Goal: Task Accomplishment & Management: Use online tool/utility

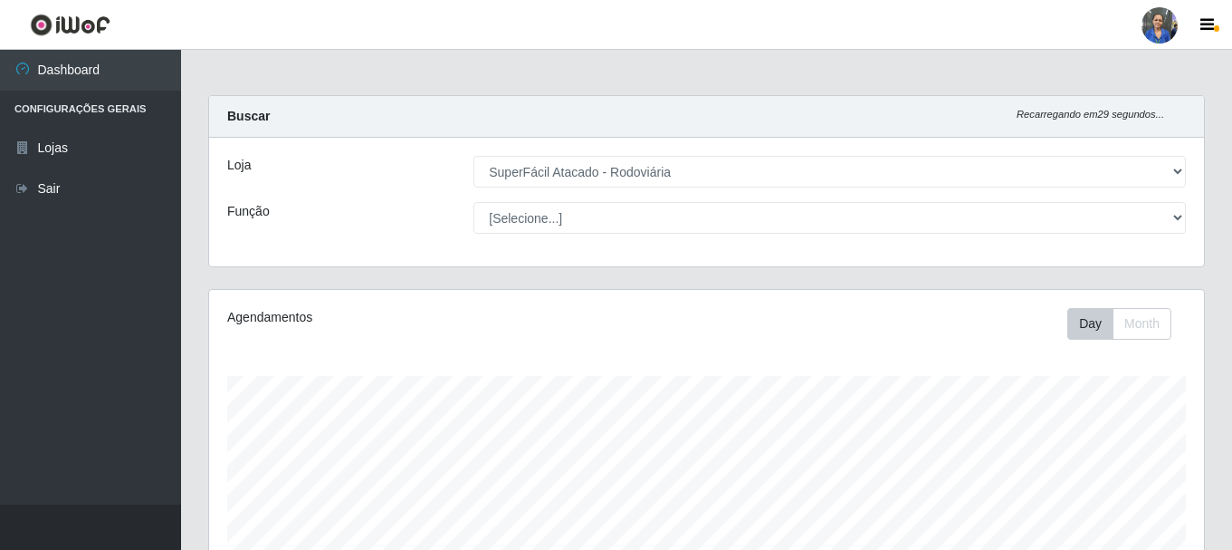
select select "400"
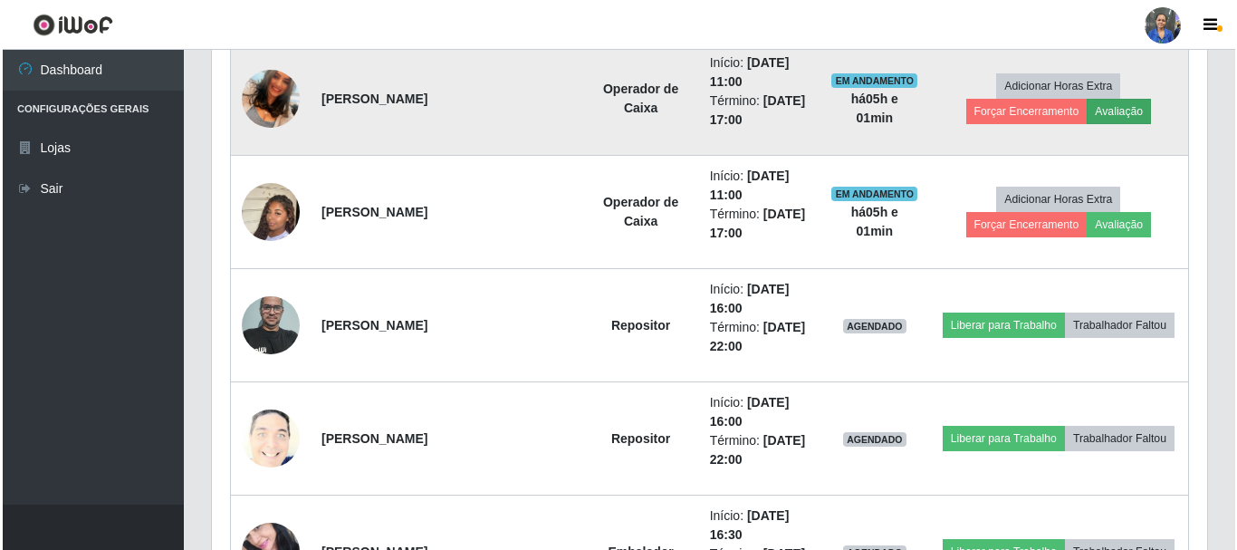
scroll to position [783, 0]
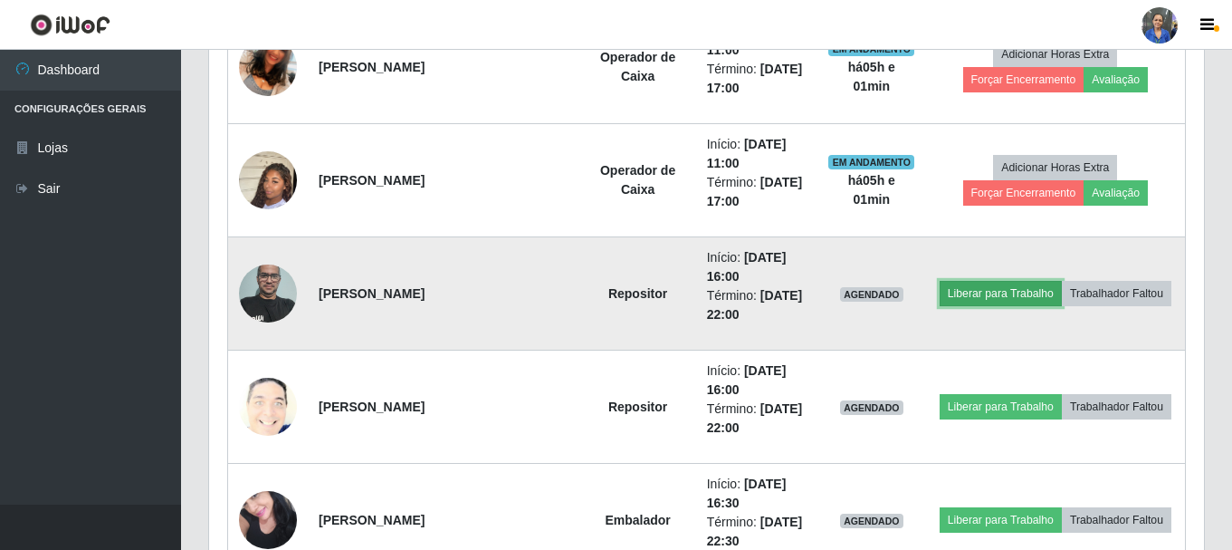
click at [1026, 285] on button "Liberar para Trabalho" at bounding box center [1001, 293] width 122 height 25
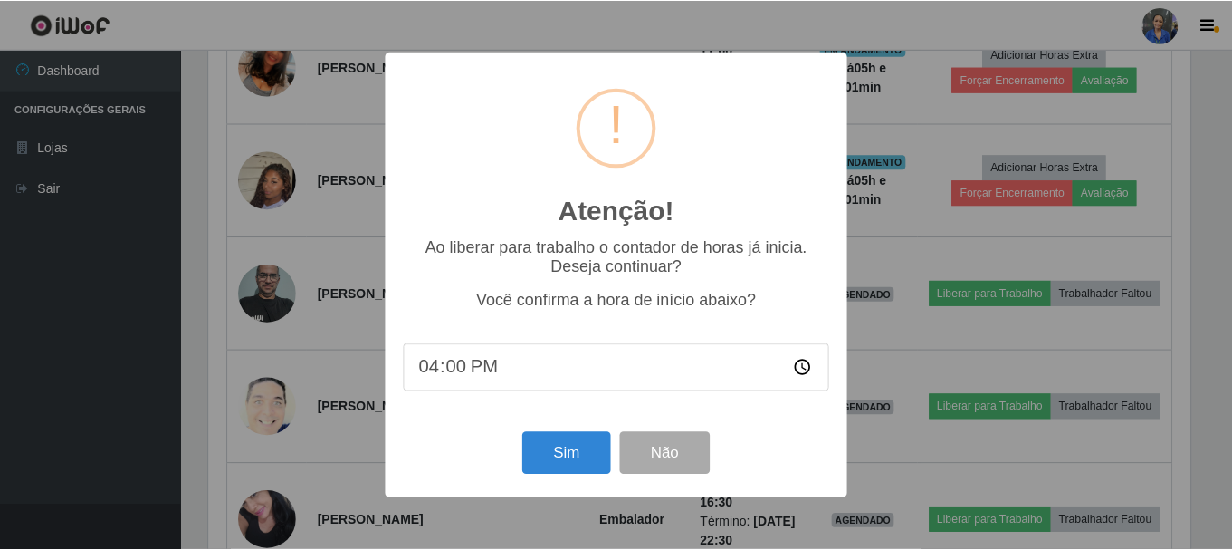
scroll to position [376, 986]
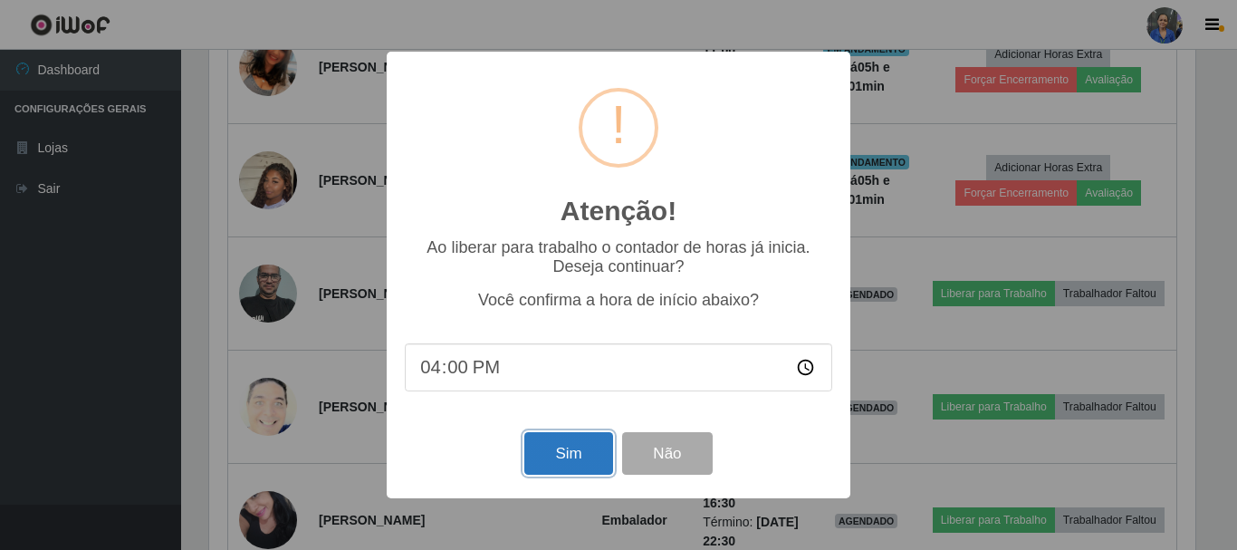
click at [577, 454] on button "Sim" at bounding box center [568, 453] width 88 height 43
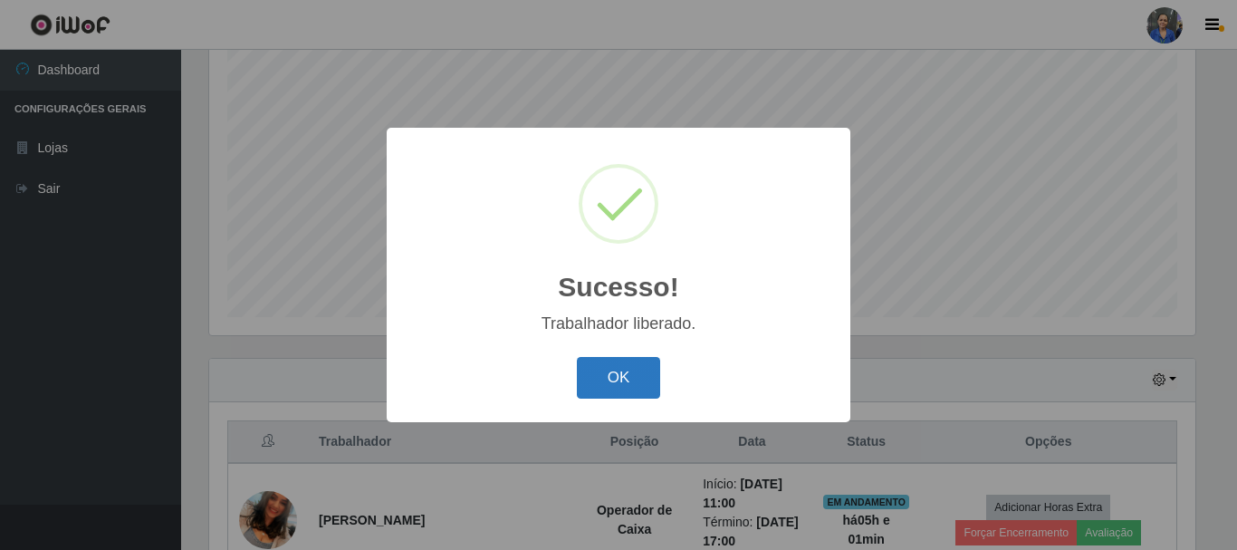
click at [604, 377] on button "OK" at bounding box center [619, 378] width 84 height 43
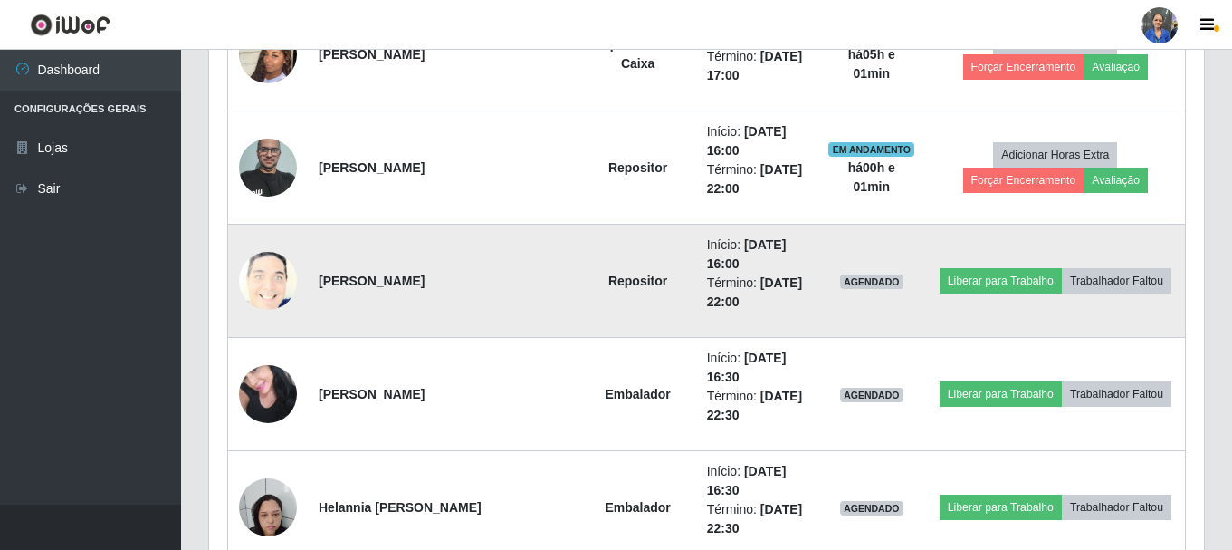
scroll to position [874, 0]
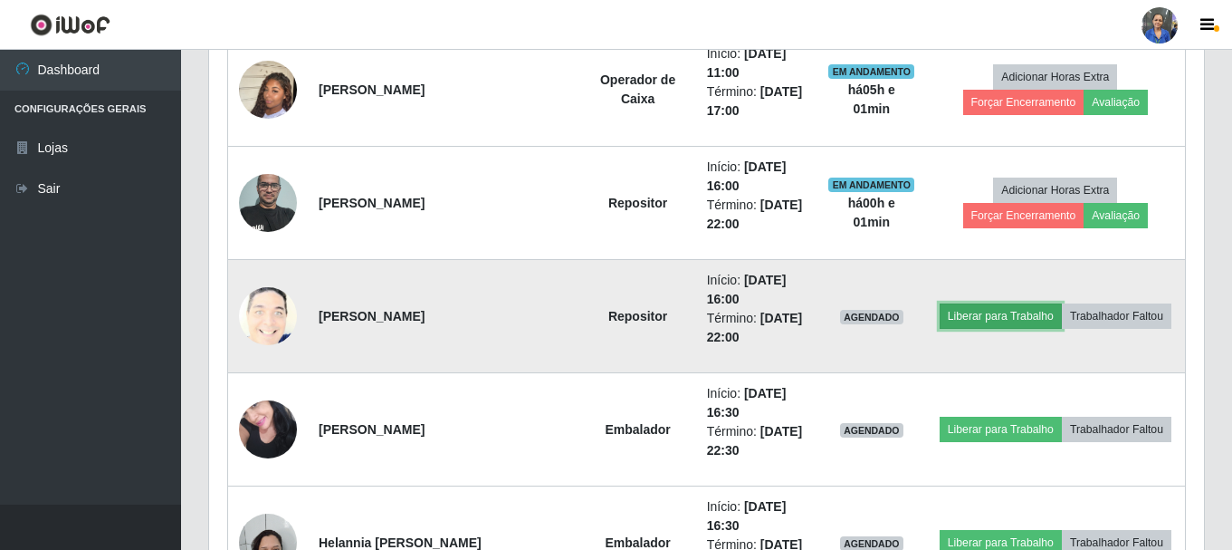
click at [961, 317] on button "Liberar para Trabalho" at bounding box center [1001, 315] width 122 height 25
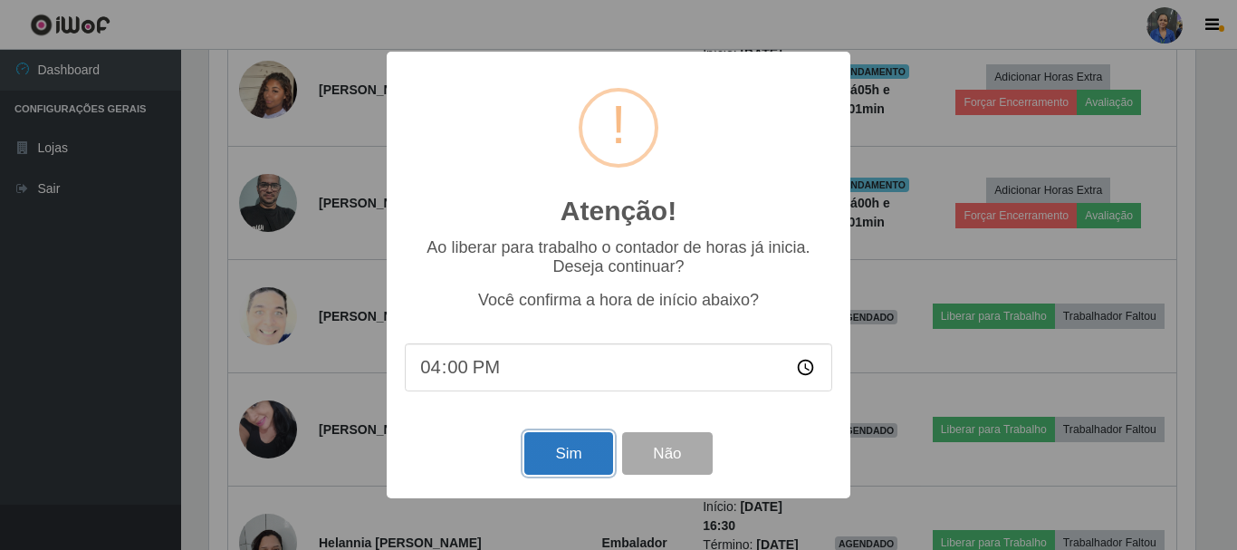
click at [553, 452] on button "Sim" at bounding box center [568, 453] width 88 height 43
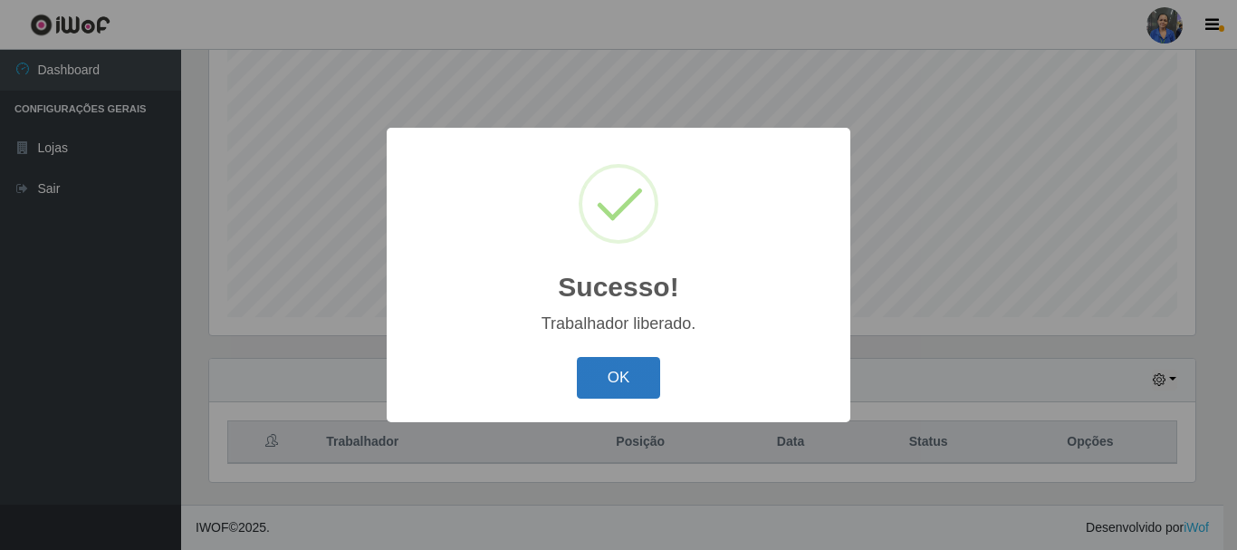
click at [652, 380] on button "OK" at bounding box center [619, 378] width 84 height 43
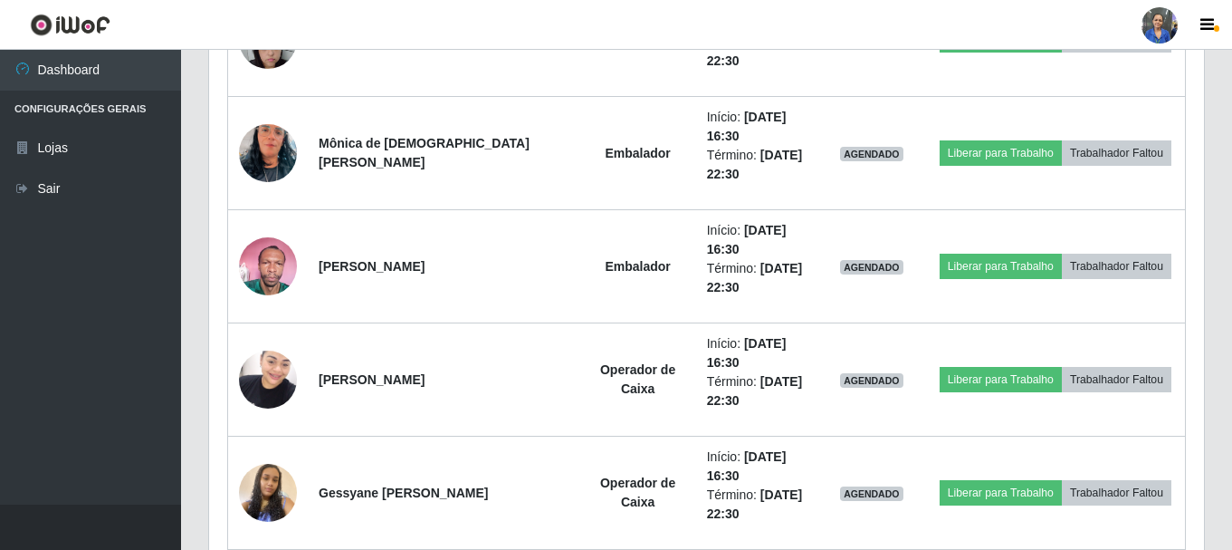
scroll to position [1417, 0]
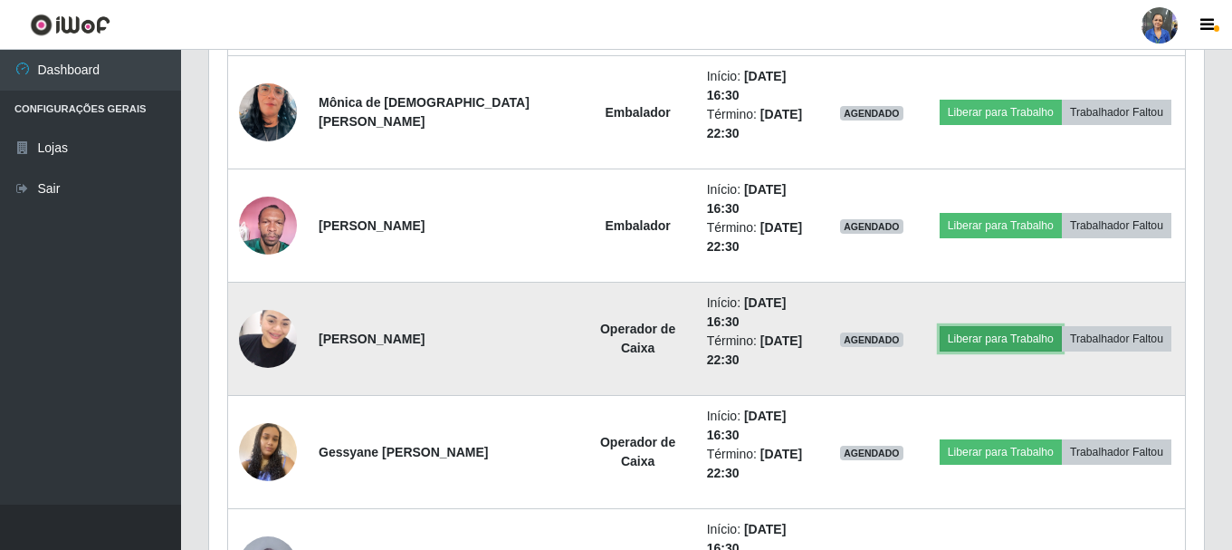
click at [983, 336] on button "Liberar para Trabalho" at bounding box center [1001, 338] width 122 height 25
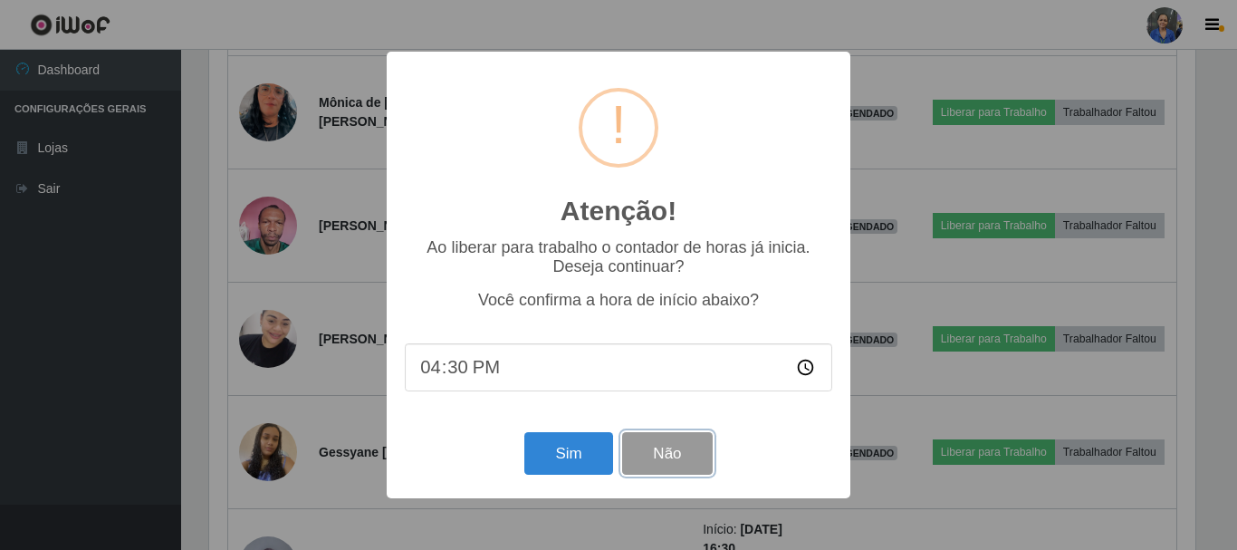
click at [687, 459] on button "Não" at bounding box center [667, 453] width 90 height 43
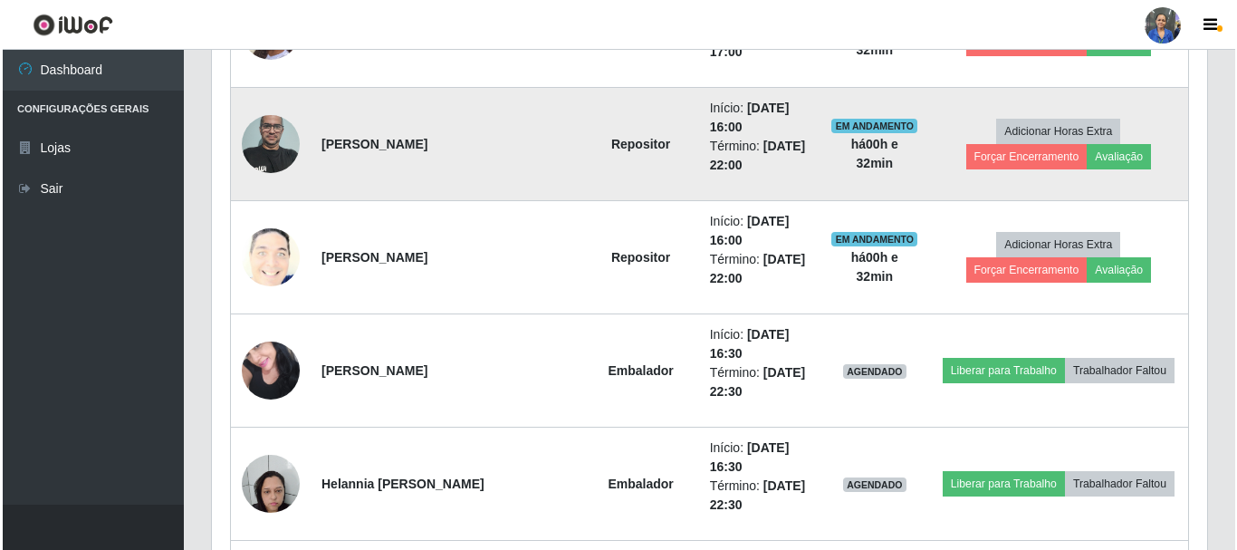
scroll to position [1055, 0]
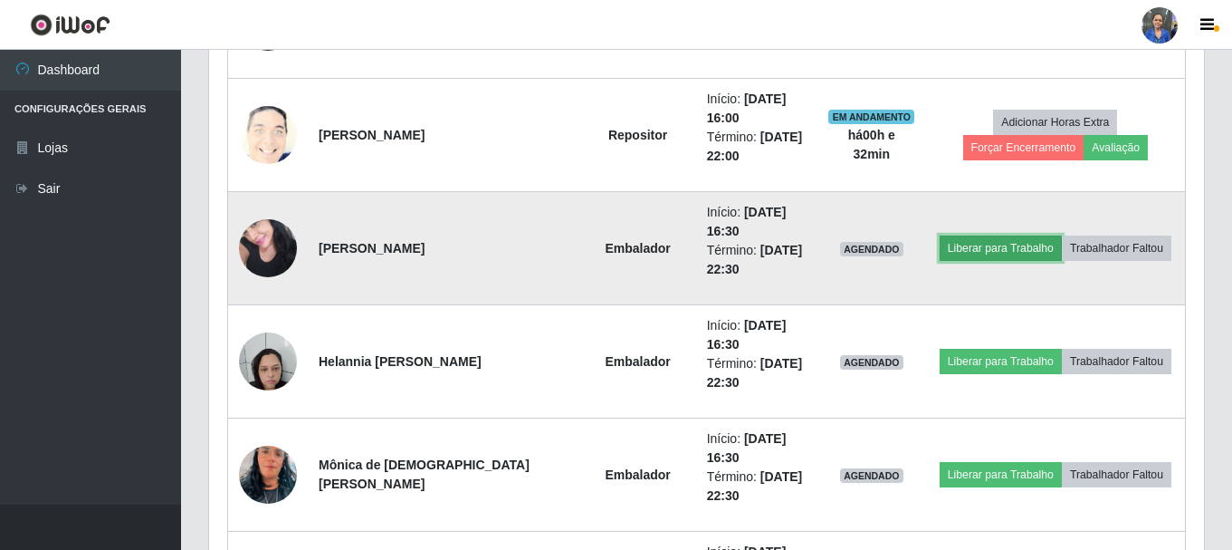
click at [991, 244] on button "Liberar para Trabalho" at bounding box center [1001, 247] width 122 height 25
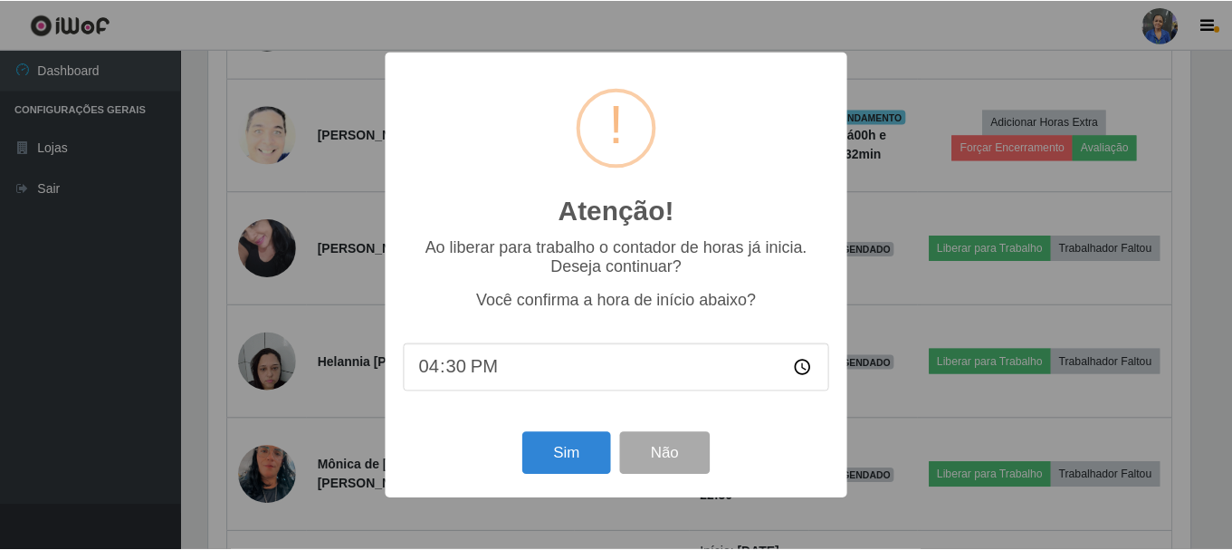
scroll to position [376, 986]
click at [577, 457] on button "Sim" at bounding box center [568, 453] width 88 height 43
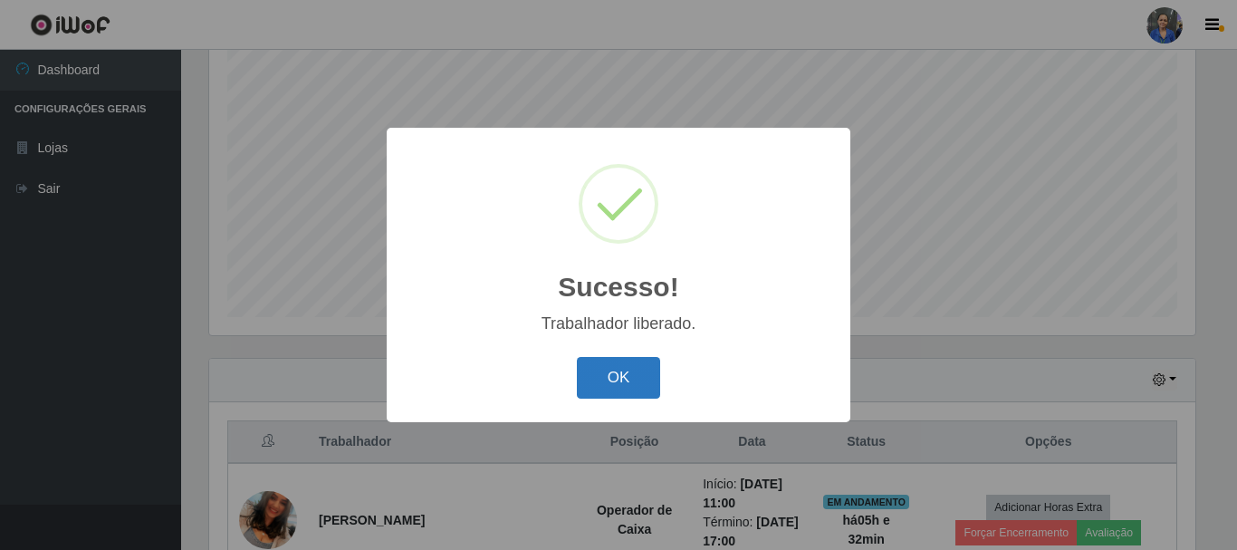
click at [616, 372] on button "OK" at bounding box center [619, 378] width 84 height 43
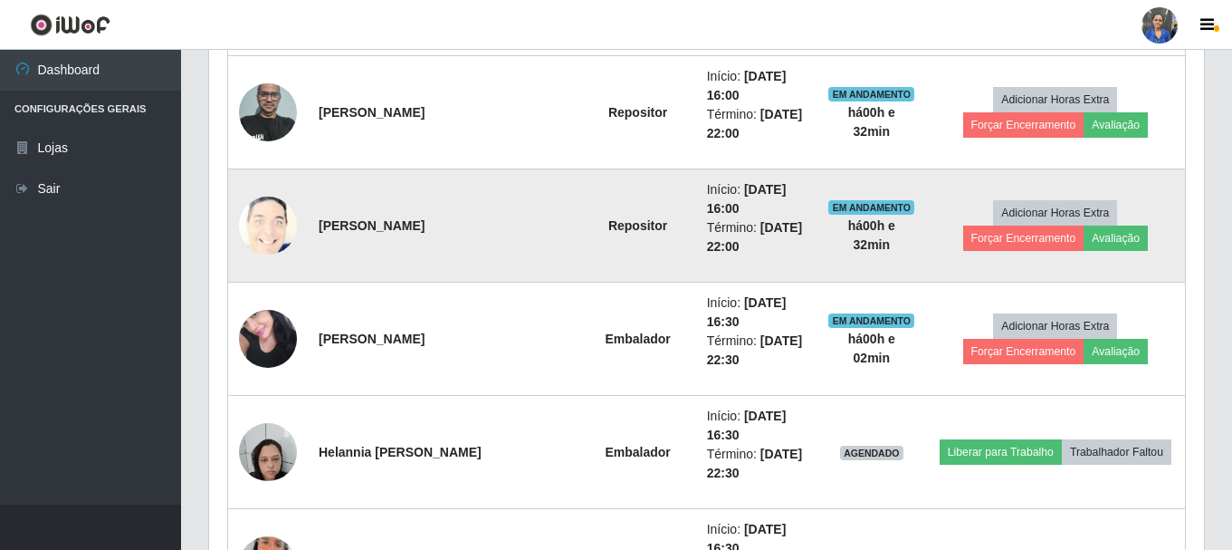
scroll to position [1145, 0]
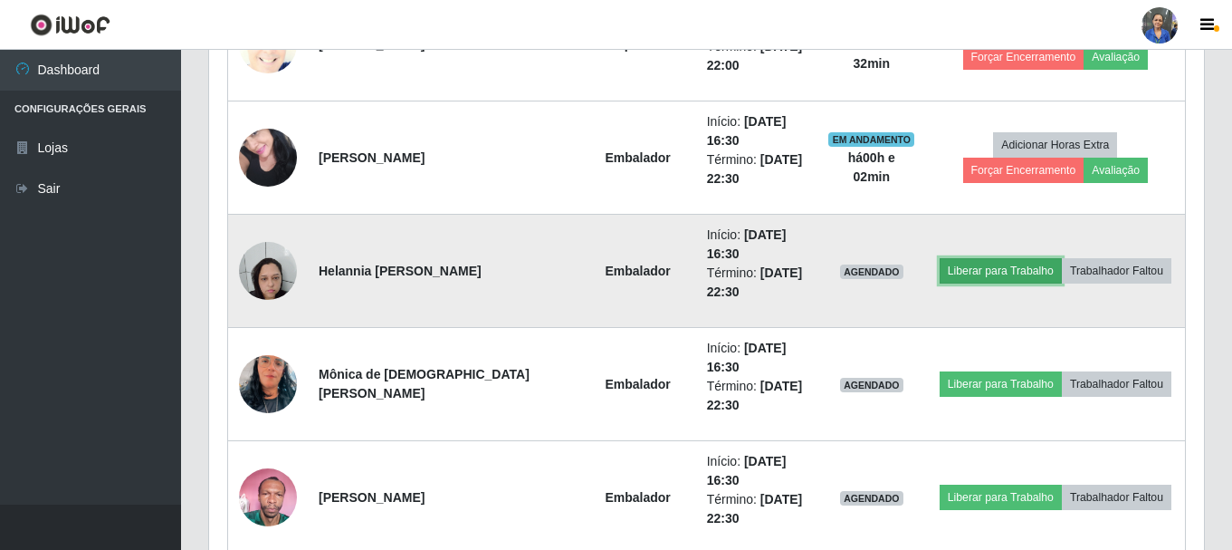
click at [1004, 269] on button "Liberar para Trabalho" at bounding box center [1001, 270] width 122 height 25
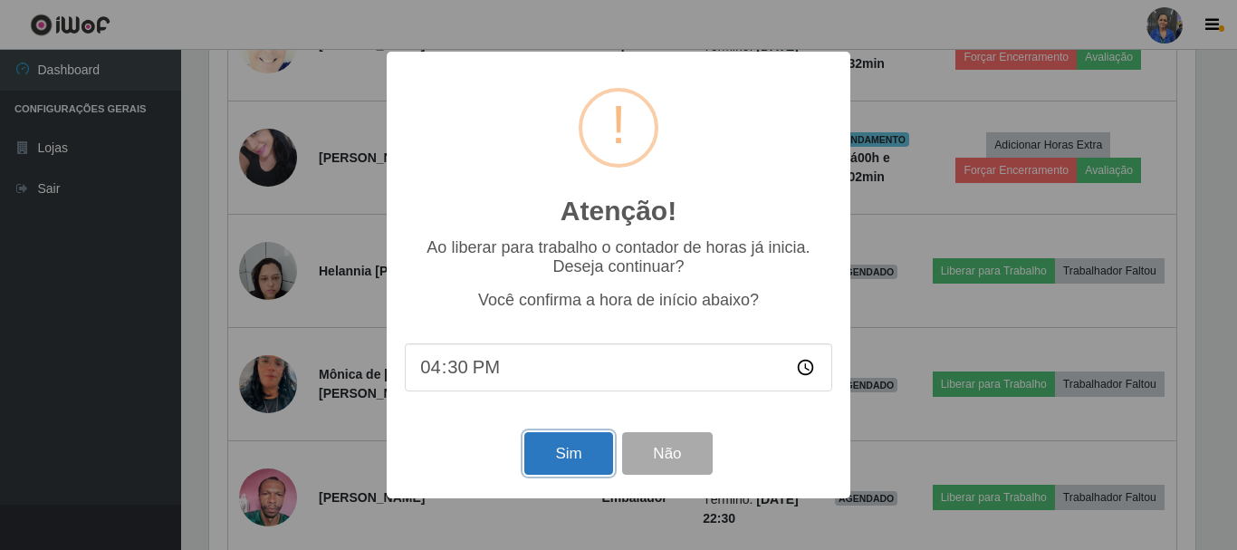
click at [563, 454] on button "Sim" at bounding box center [568, 453] width 88 height 43
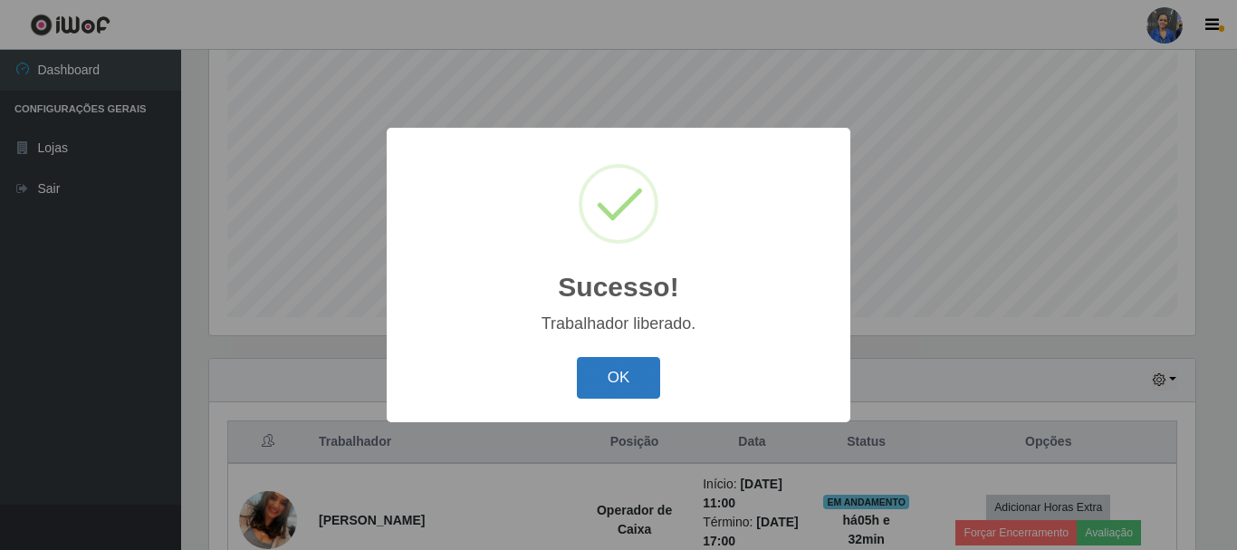
click at [614, 365] on button "OK" at bounding box center [619, 378] width 84 height 43
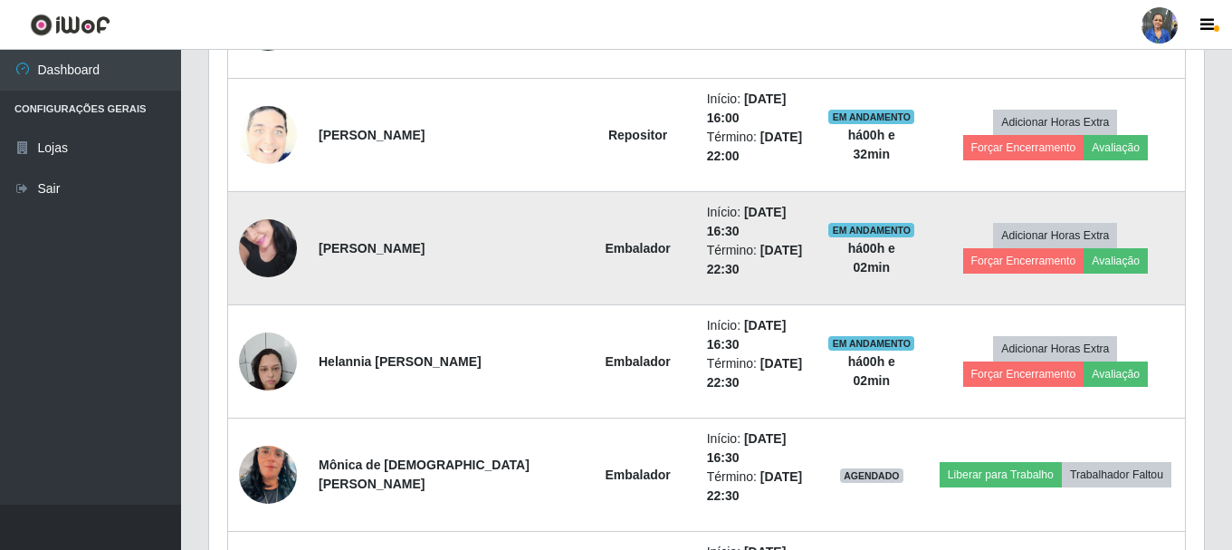
scroll to position [1236, 0]
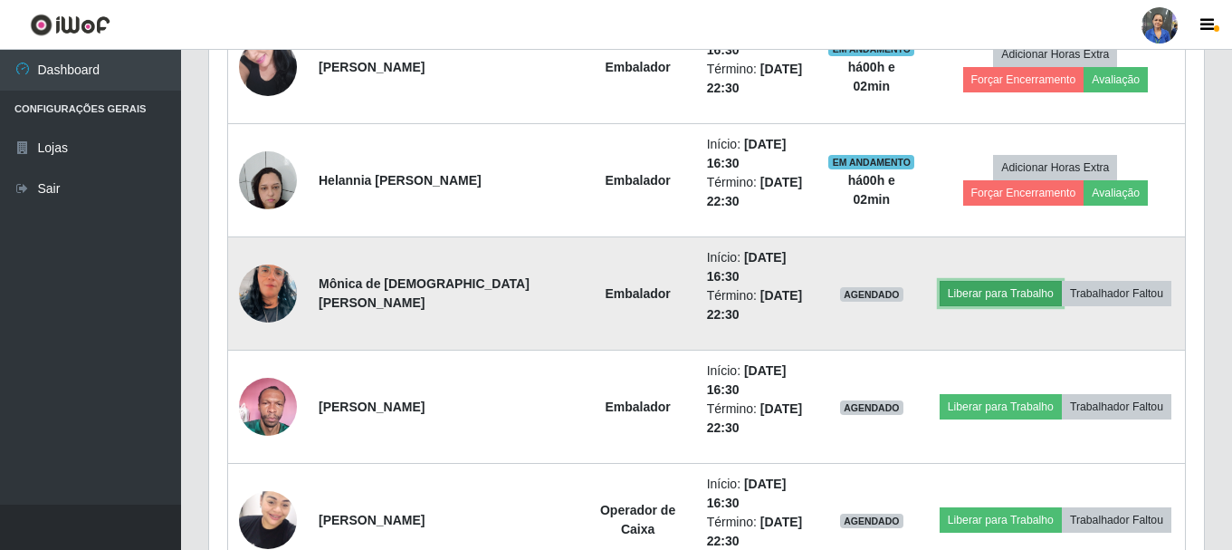
click at [969, 294] on button "Liberar para Trabalho" at bounding box center [1001, 293] width 122 height 25
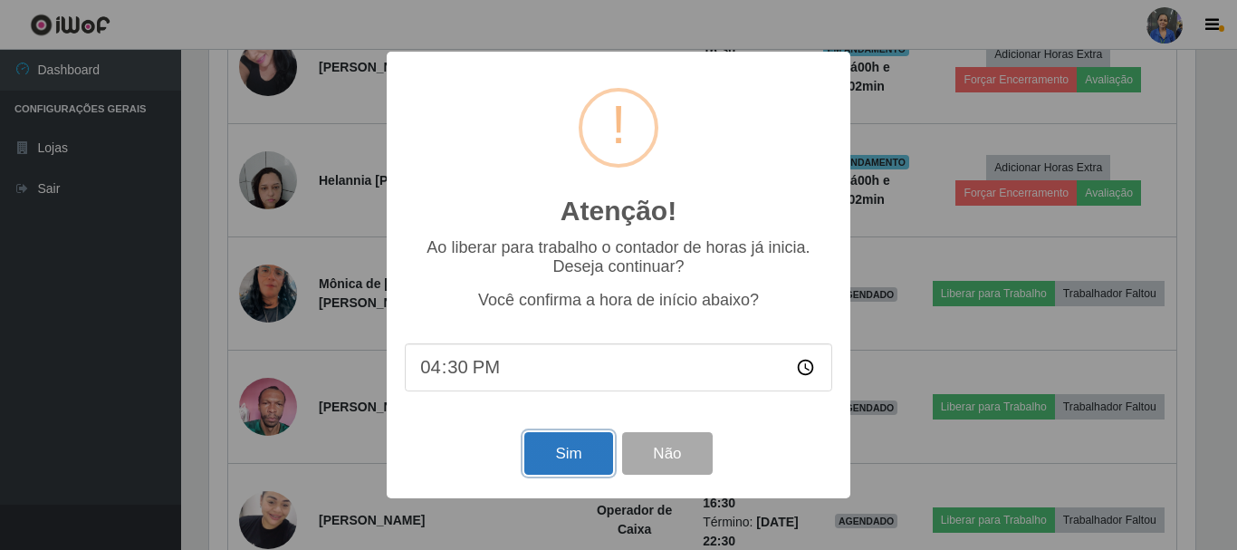
click at [558, 472] on button "Sim" at bounding box center [568, 453] width 88 height 43
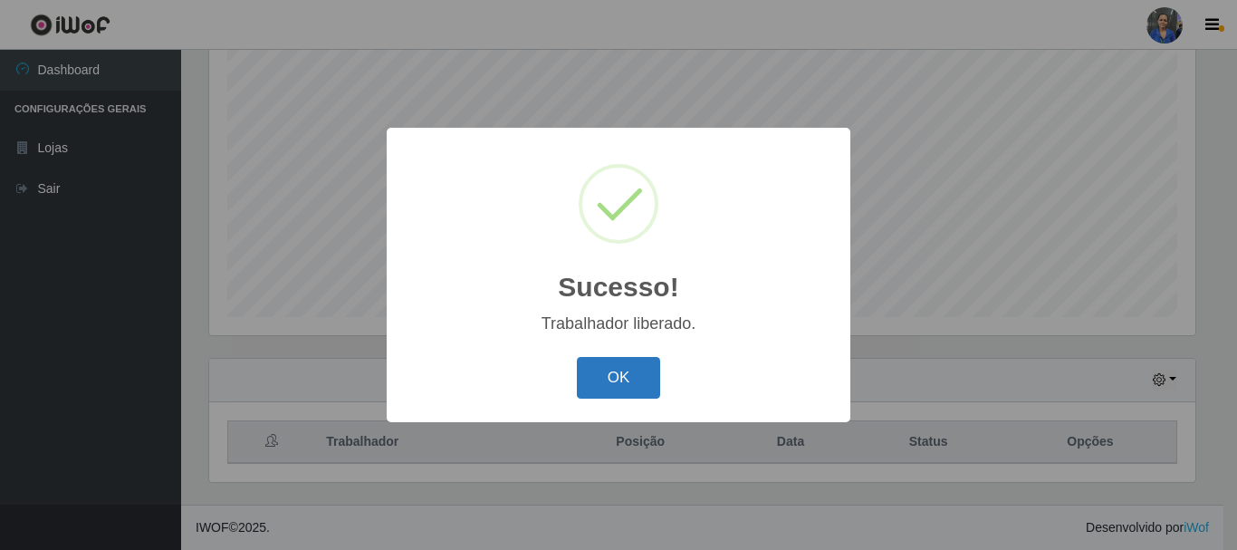
click at [633, 387] on button "OK" at bounding box center [619, 378] width 84 height 43
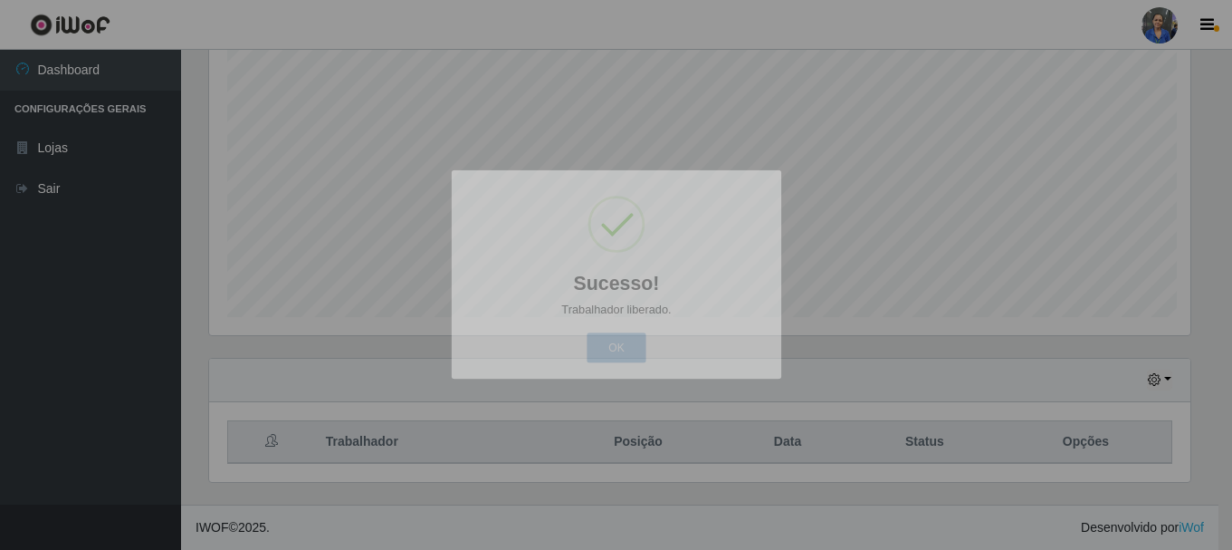
scroll to position [0, 0]
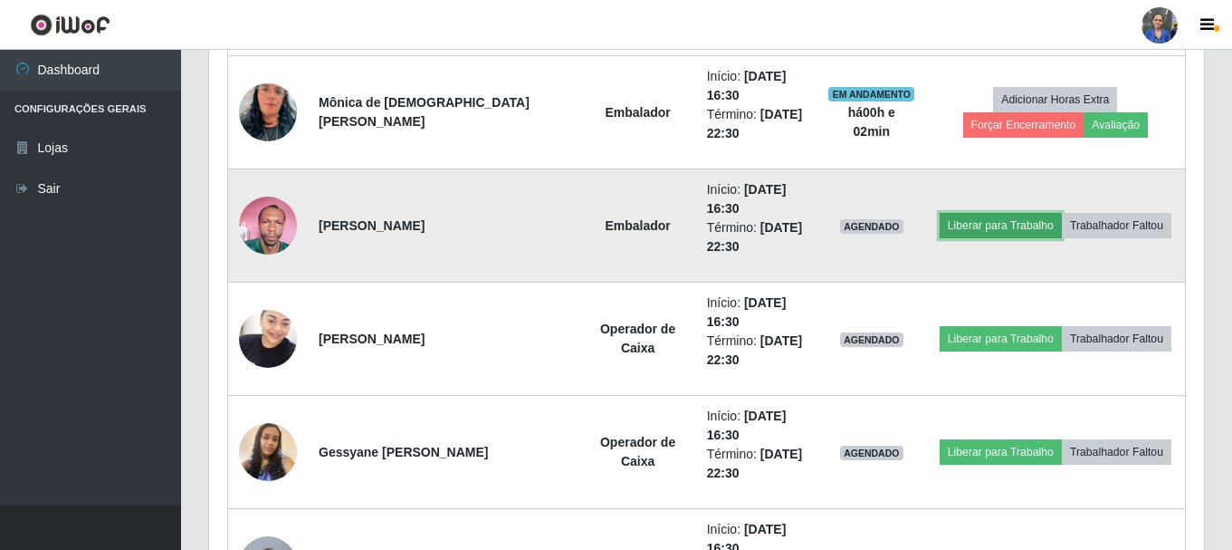
click at [977, 228] on button "Liberar para Trabalho" at bounding box center [1001, 225] width 122 height 25
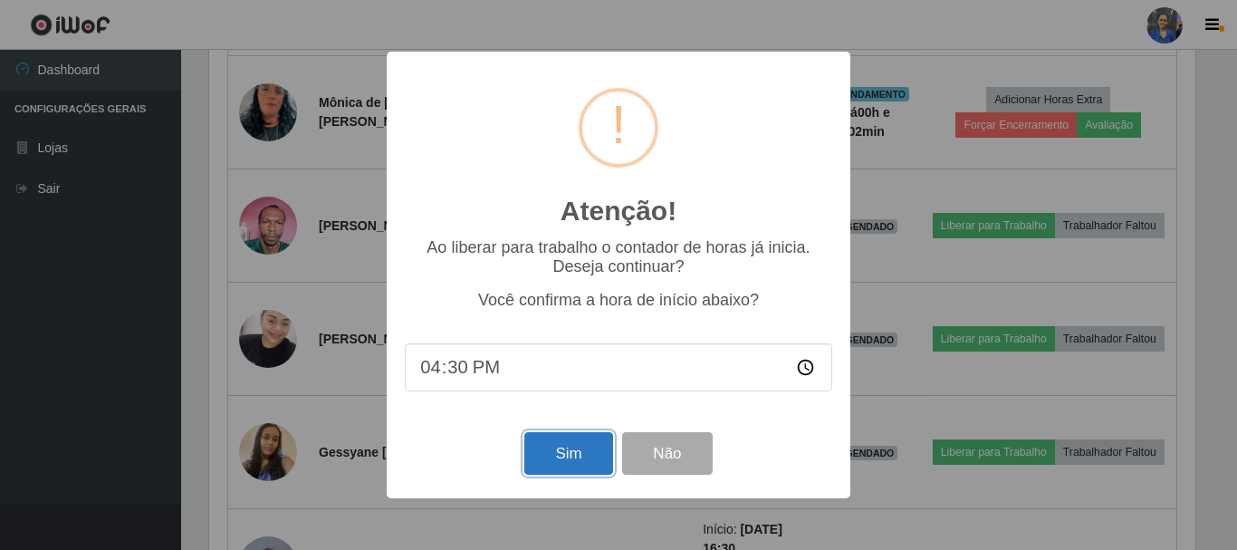
click at [583, 454] on button "Sim" at bounding box center [568, 453] width 88 height 43
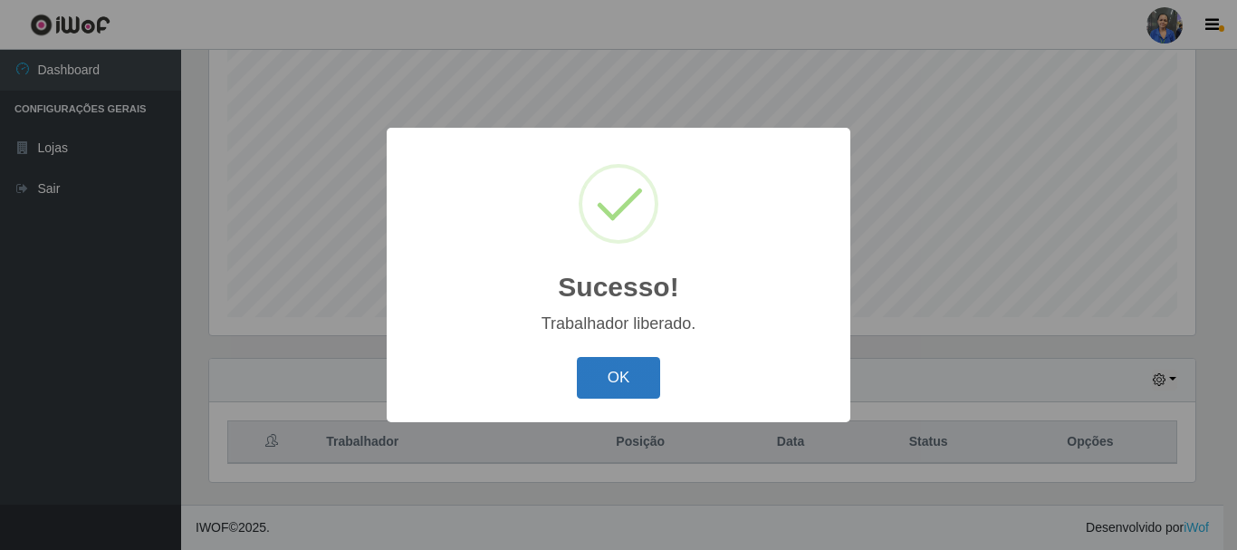
click at [620, 372] on button "OK" at bounding box center [619, 378] width 84 height 43
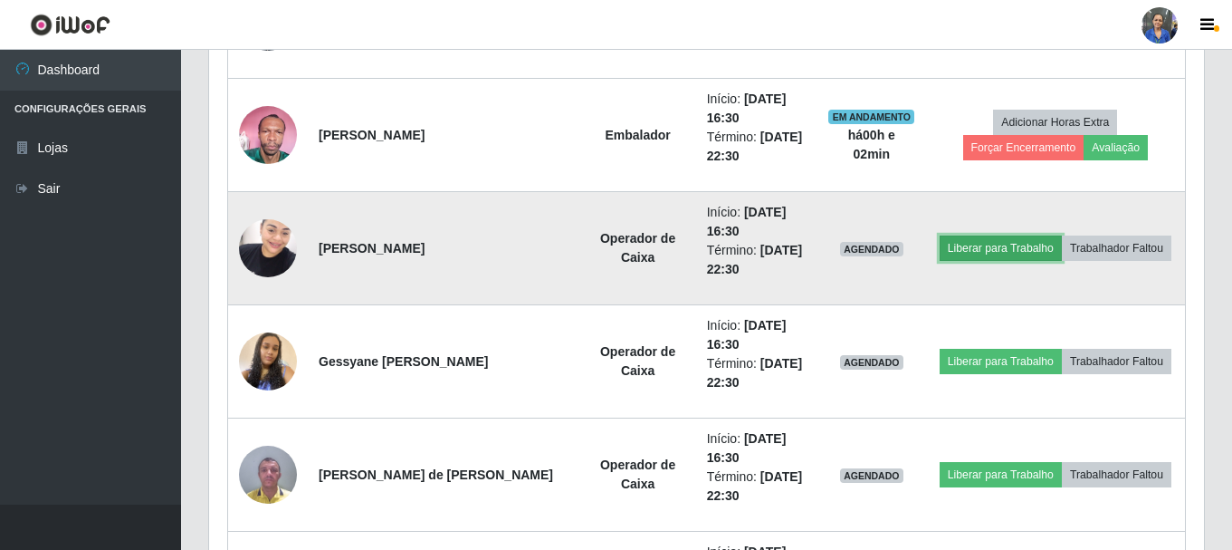
click at [953, 250] on button "Liberar para Trabalho" at bounding box center [1001, 247] width 122 height 25
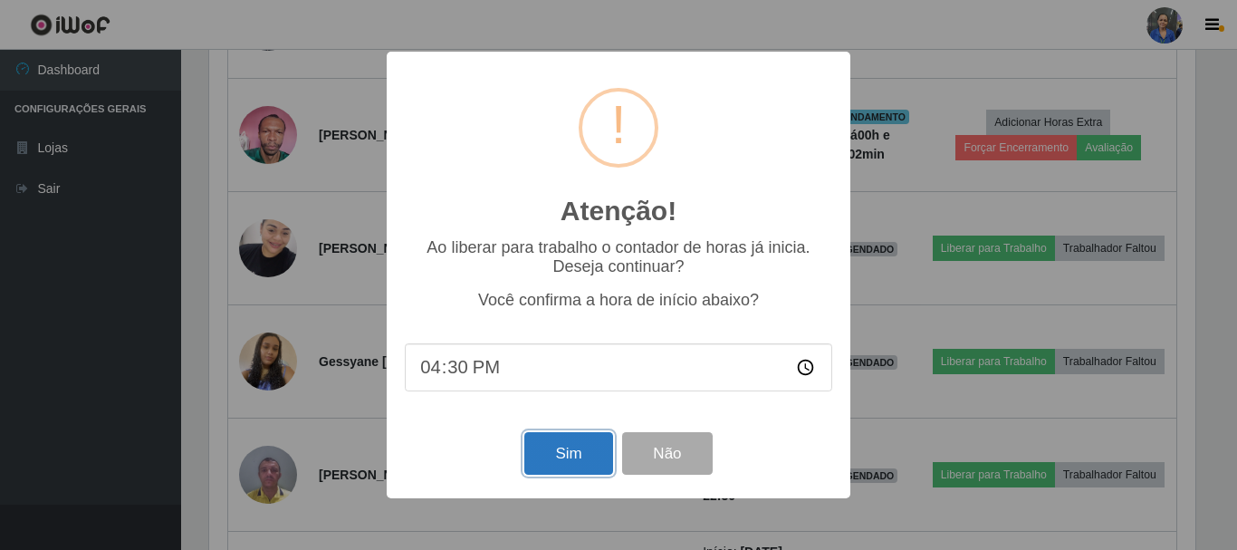
click at [575, 458] on button "Sim" at bounding box center [568, 453] width 88 height 43
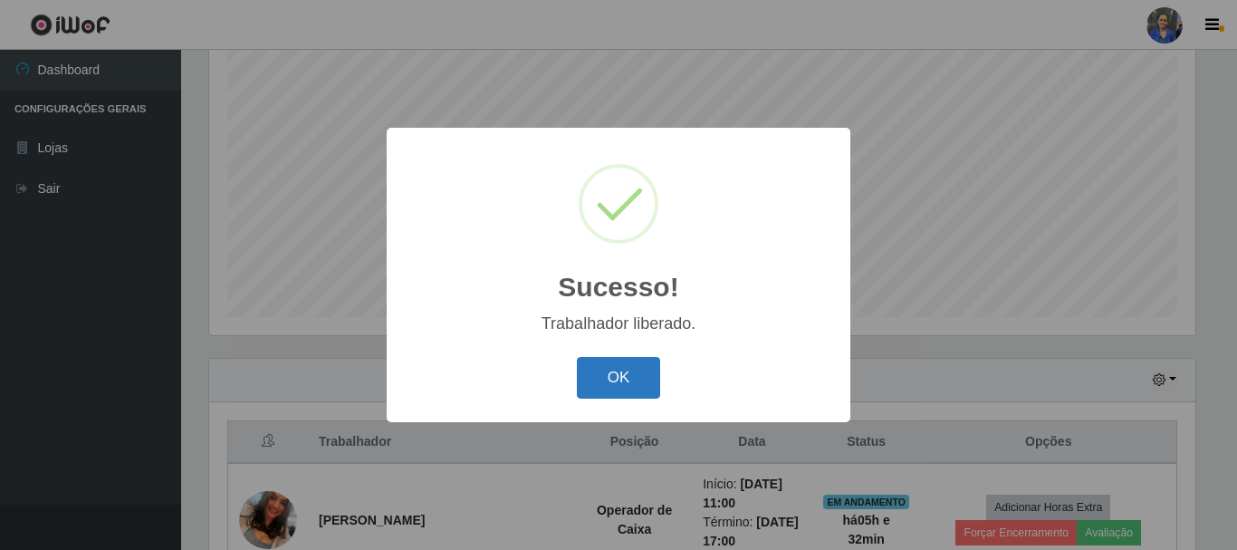
click at [630, 381] on button "OK" at bounding box center [619, 378] width 84 height 43
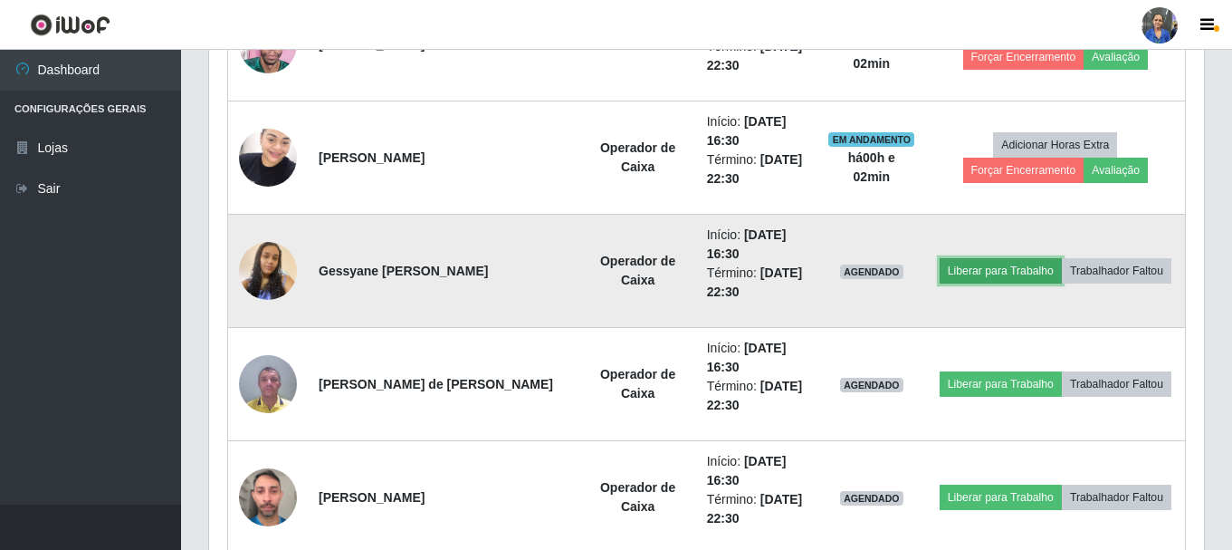
click at [989, 270] on button "Liberar para Trabalho" at bounding box center [1001, 270] width 122 height 25
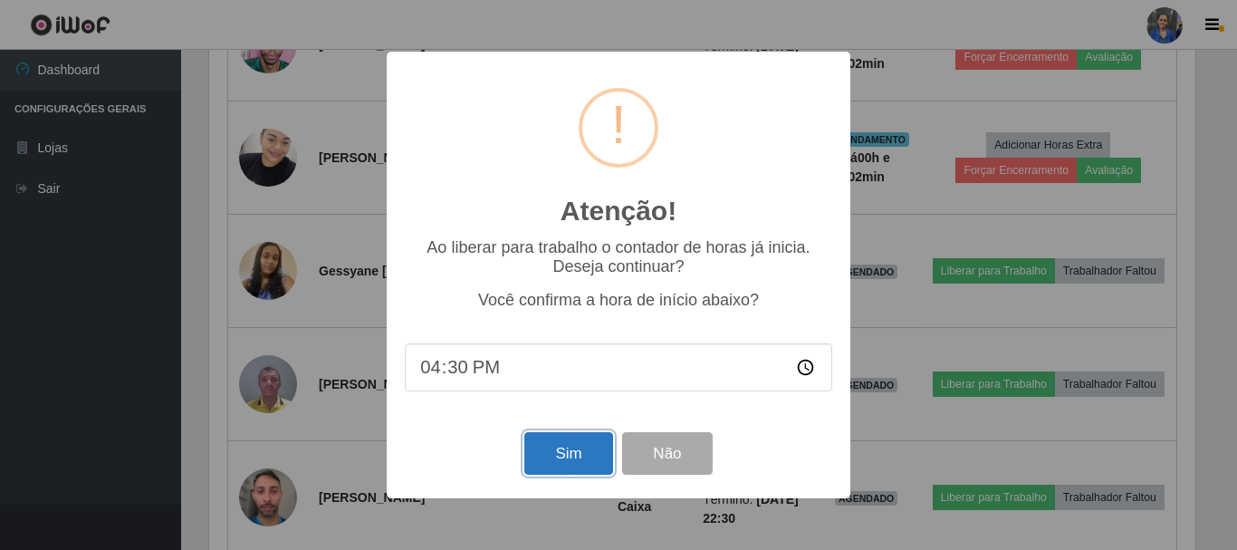
click at [572, 461] on button "Sim" at bounding box center [568, 453] width 88 height 43
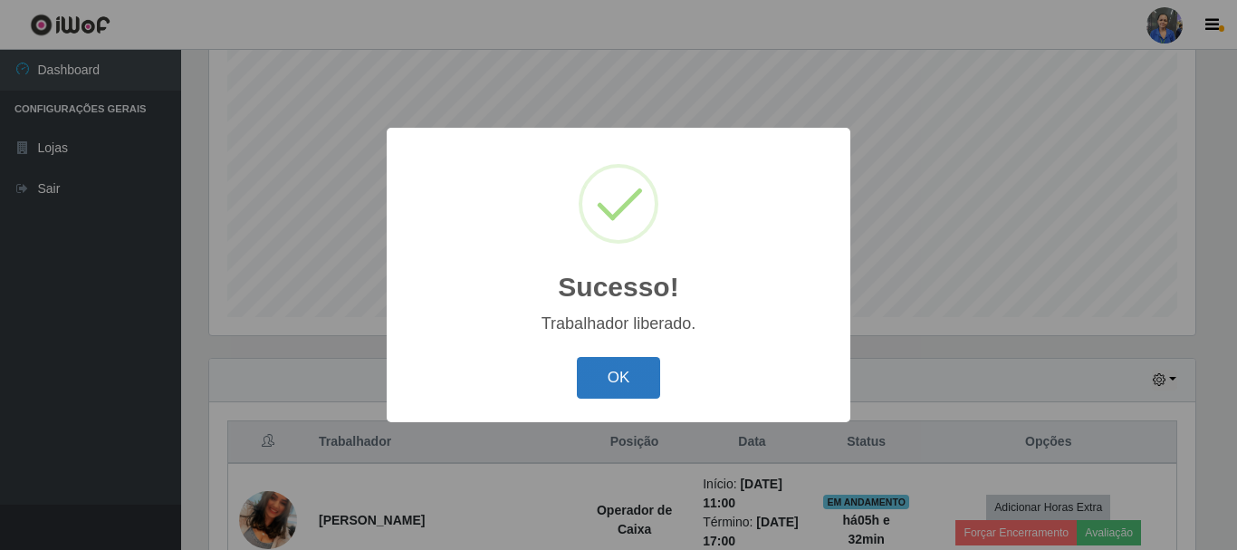
click at [618, 375] on button "OK" at bounding box center [619, 378] width 84 height 43
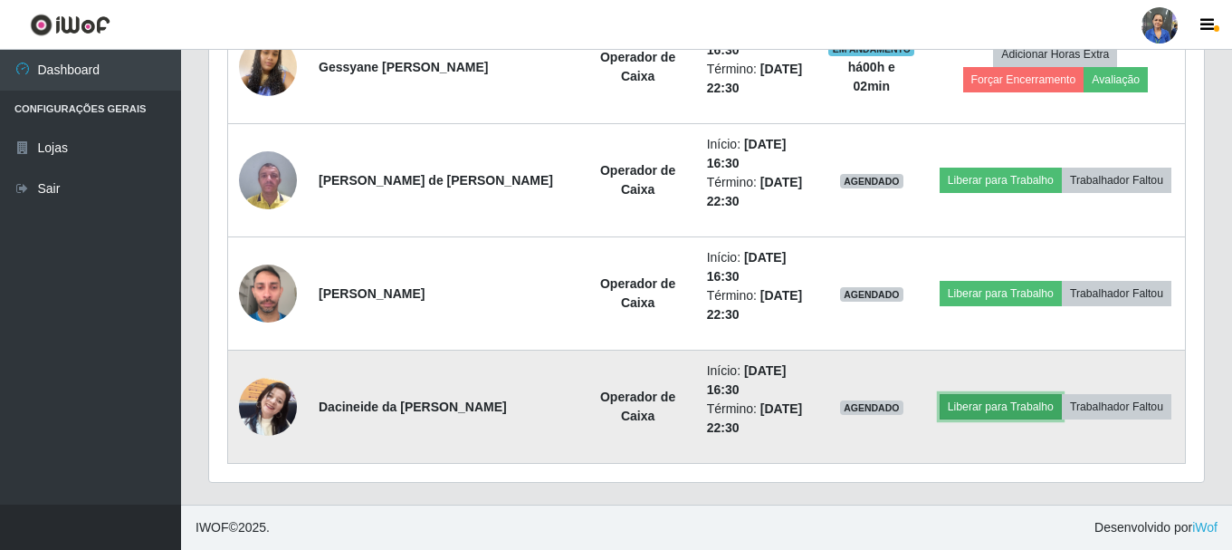
click at [979, 405] on button "Liberar para Trabalho" at bounding box center [1001, 406] width 122 height 25
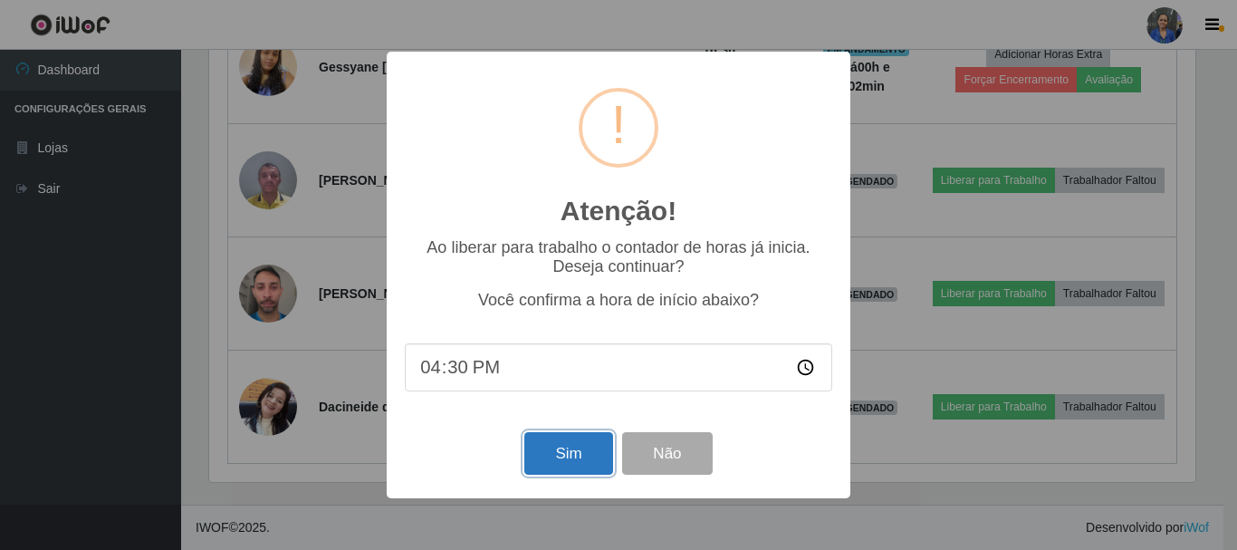
click at [554, 437] on button "Sim" at bounding box center [568, 453] width 88 height 43
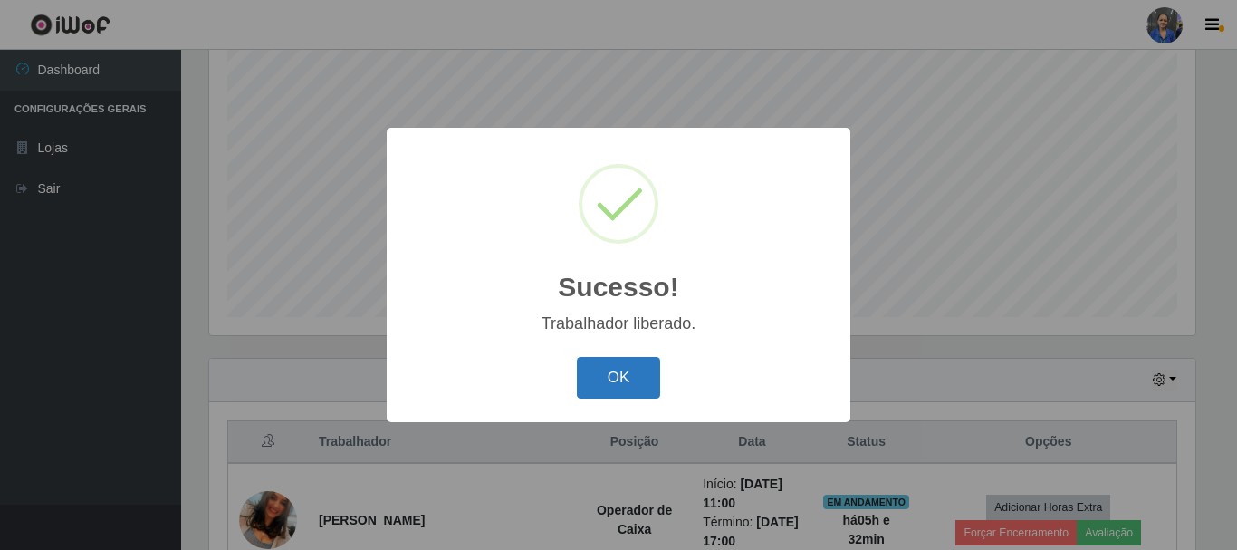
click at [617, 362] on button "OK" at bounding box center [619, 378] width 84 height 43
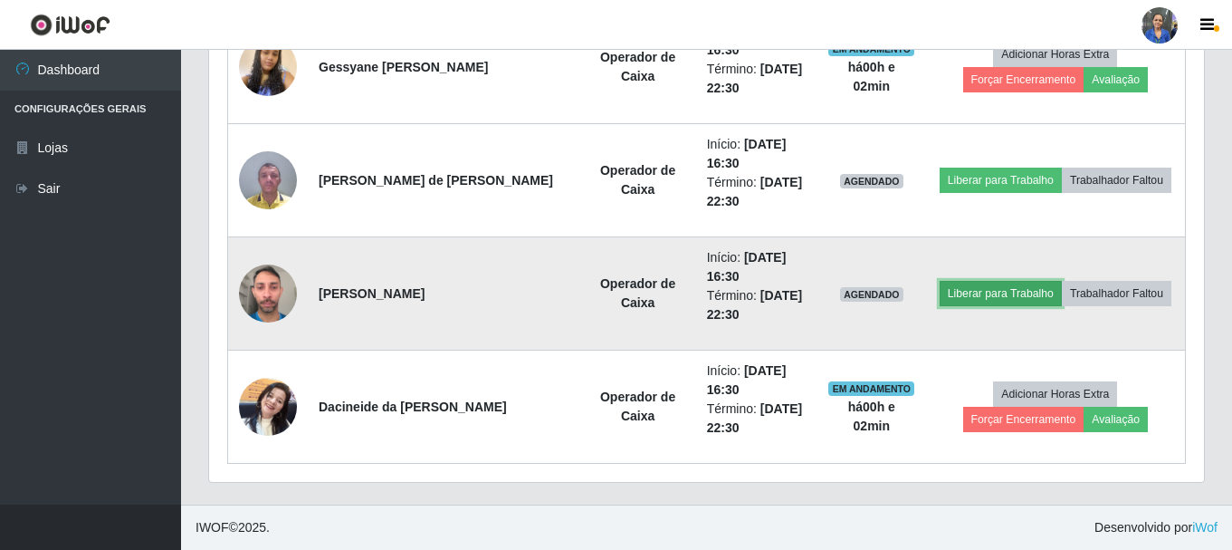
click at [971, 306] on button "Liberar para Trabalho" at bounding box center [1001, 293] width 122 height 25
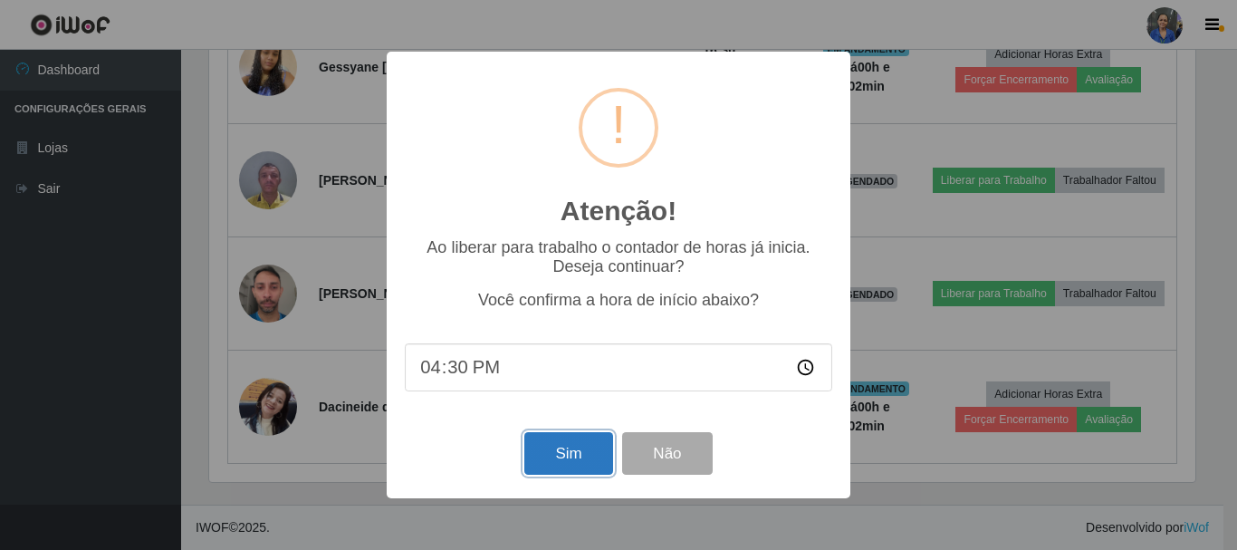
click at [578, 459] on button "Sim" at bounding box center [568, 453] width 88 height 43
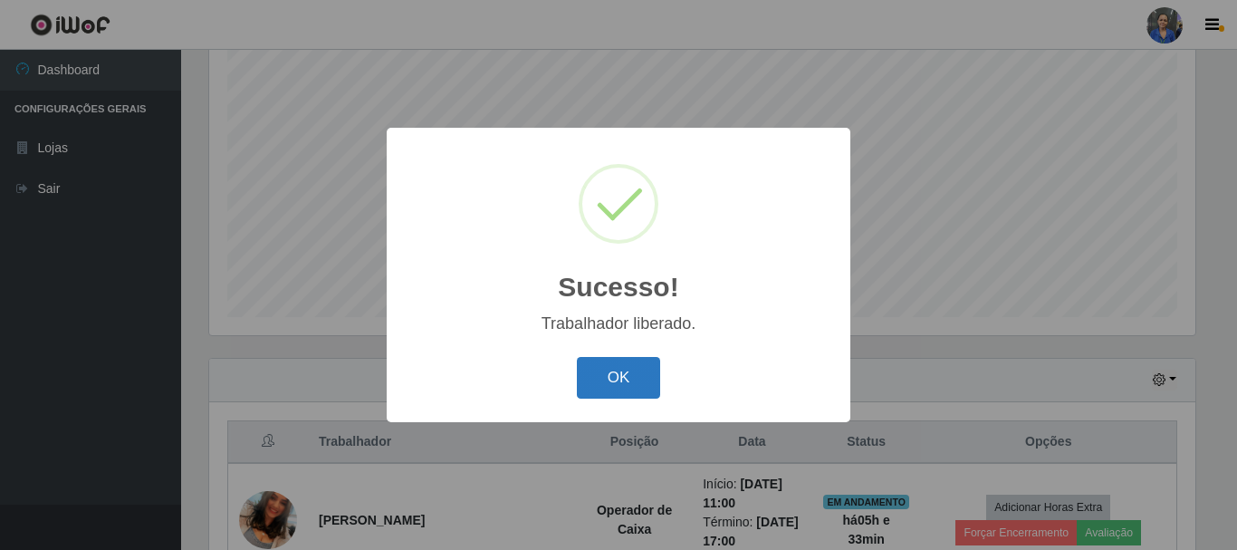
click at [607, 380] on button "OK" at bounding box center [619, 378] width 84 height 43
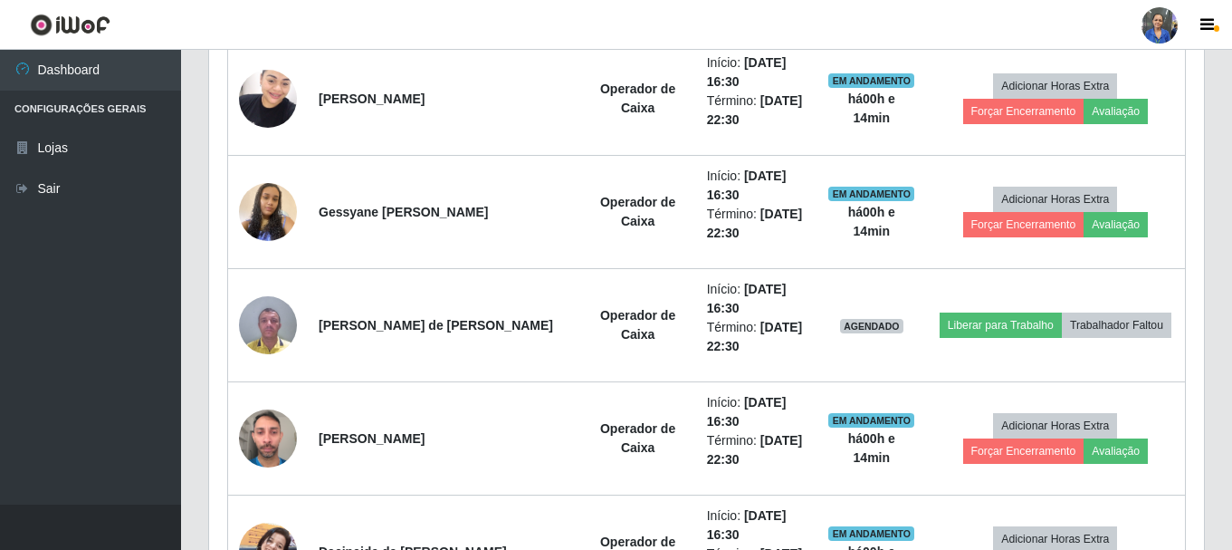
scroll to position [1688, 0]
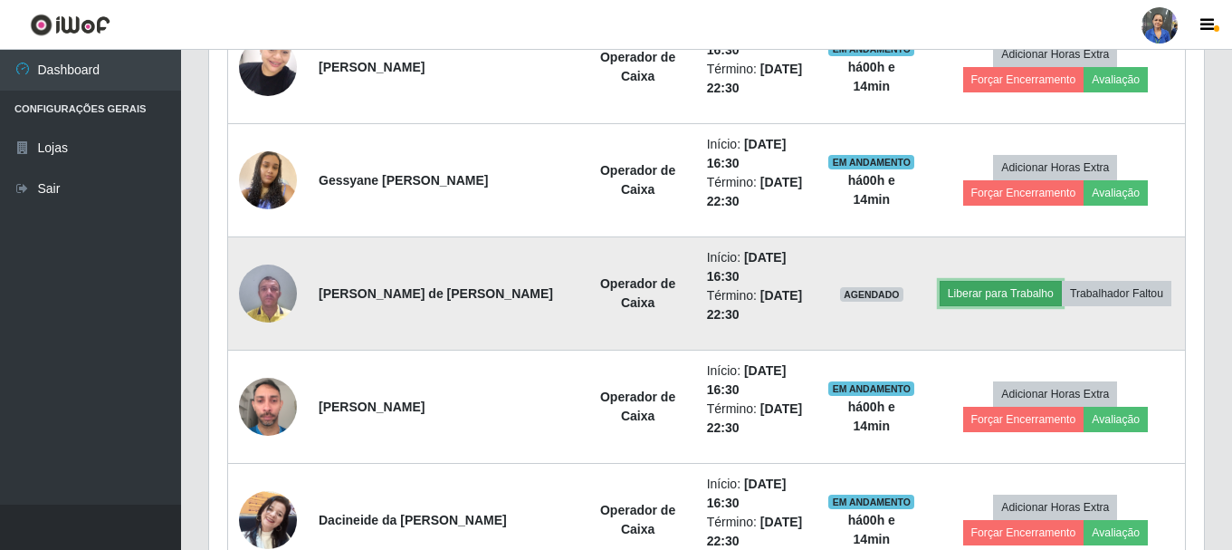
click at [990, 292] on button "Liberar para Trabalho" at bounding box center [1001, 293] width 122 height 25
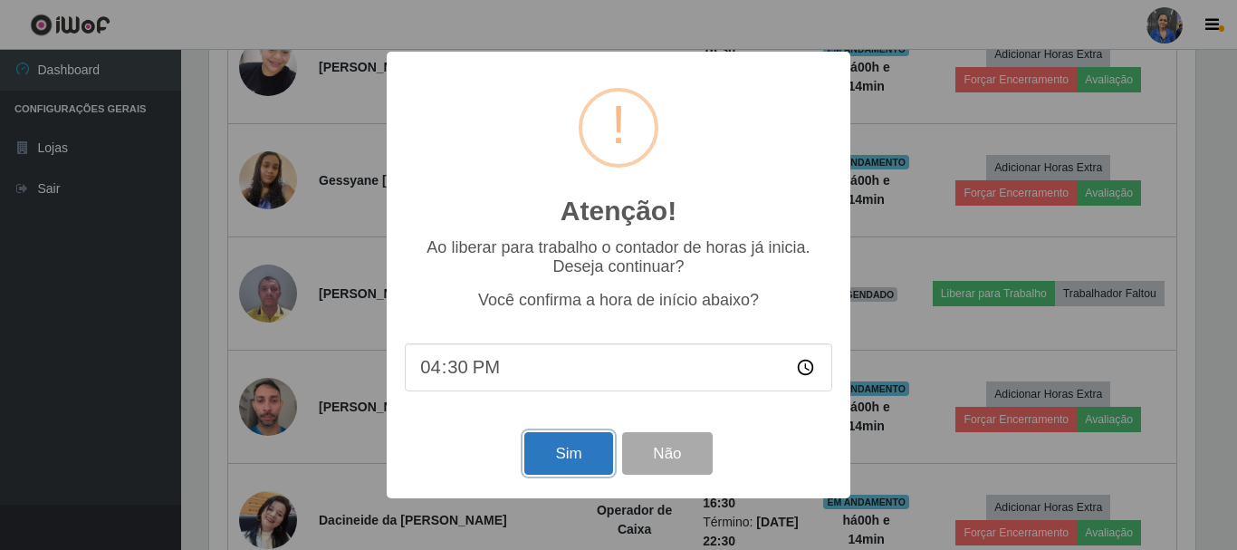
click at [573, 463] on button "Sim" at bounding box center [568, 453] width 88 height 43
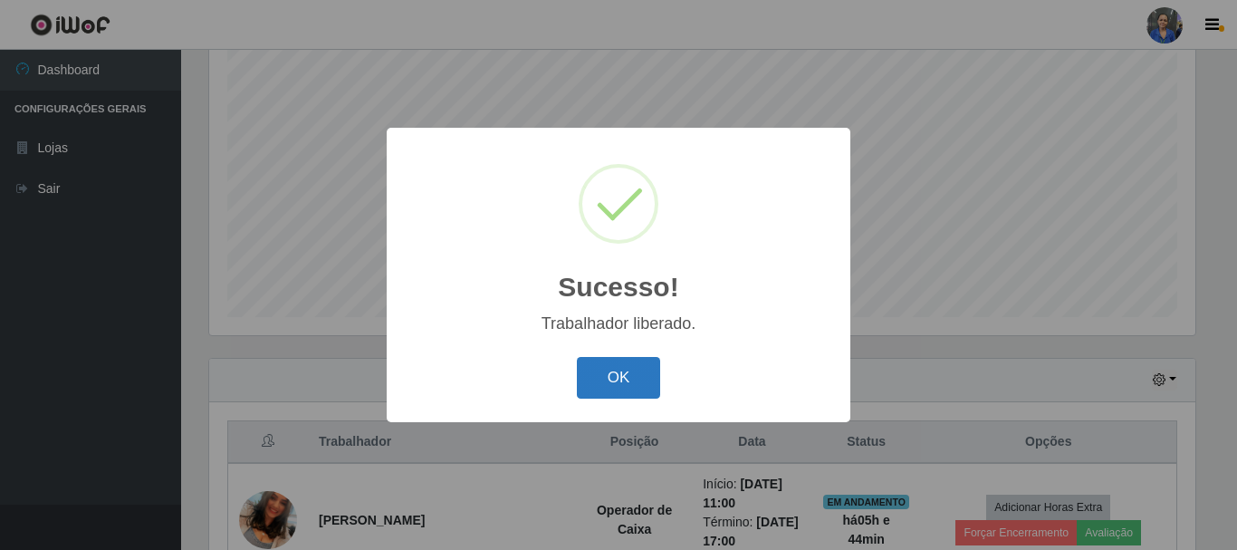
click at [626, 385] on button "OK" at bounding box center [619, 378] width 84 height 43
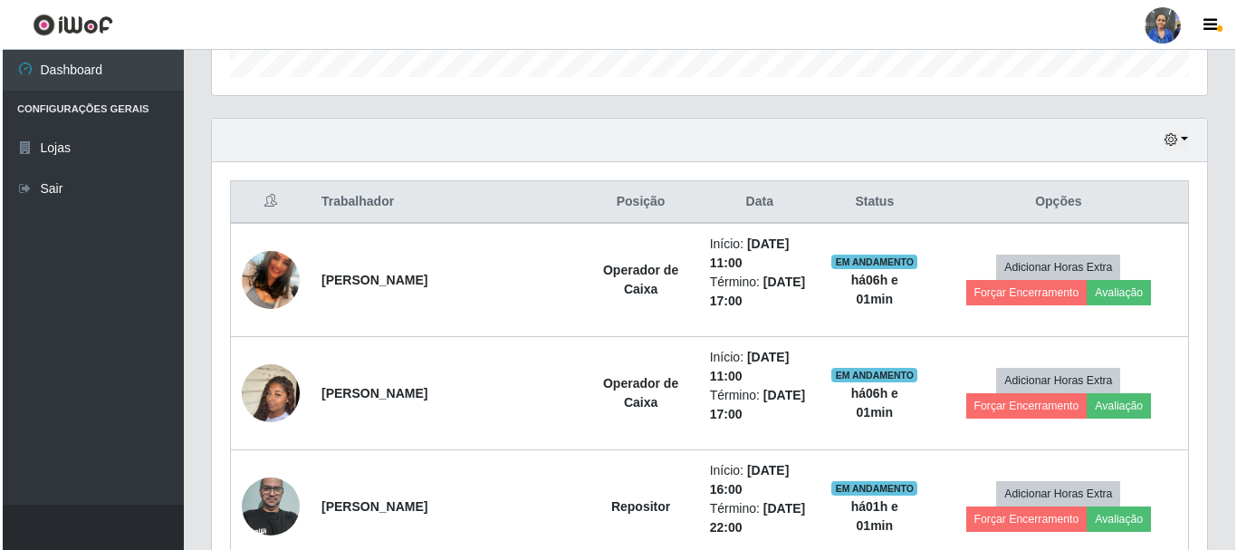
scroll to position [602, 0]
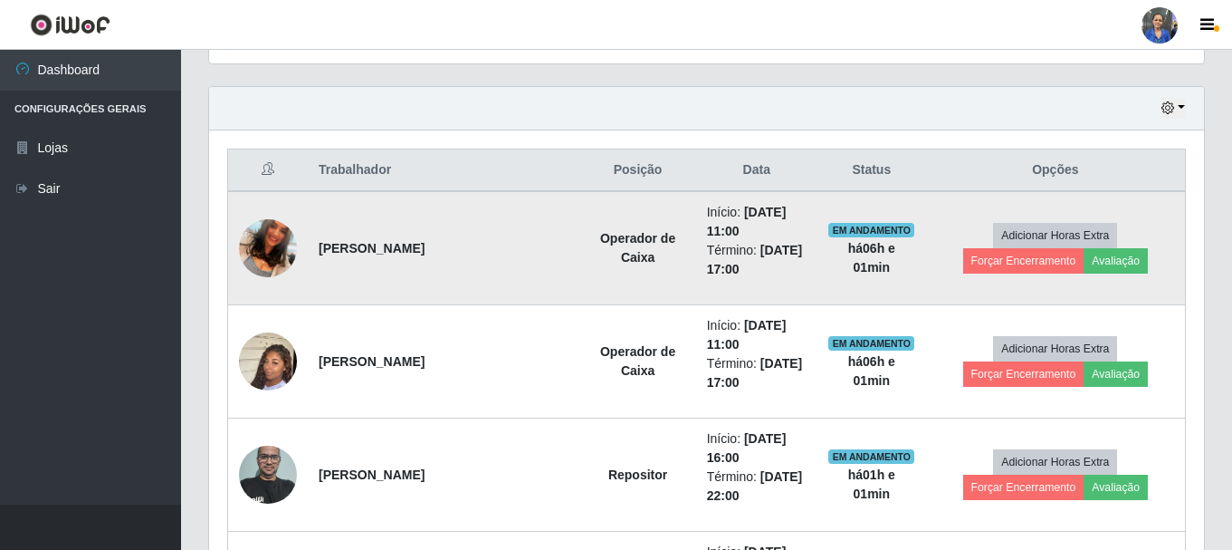
click at [274, 251] on img at bounding box center [268, 247] width 58 height 103
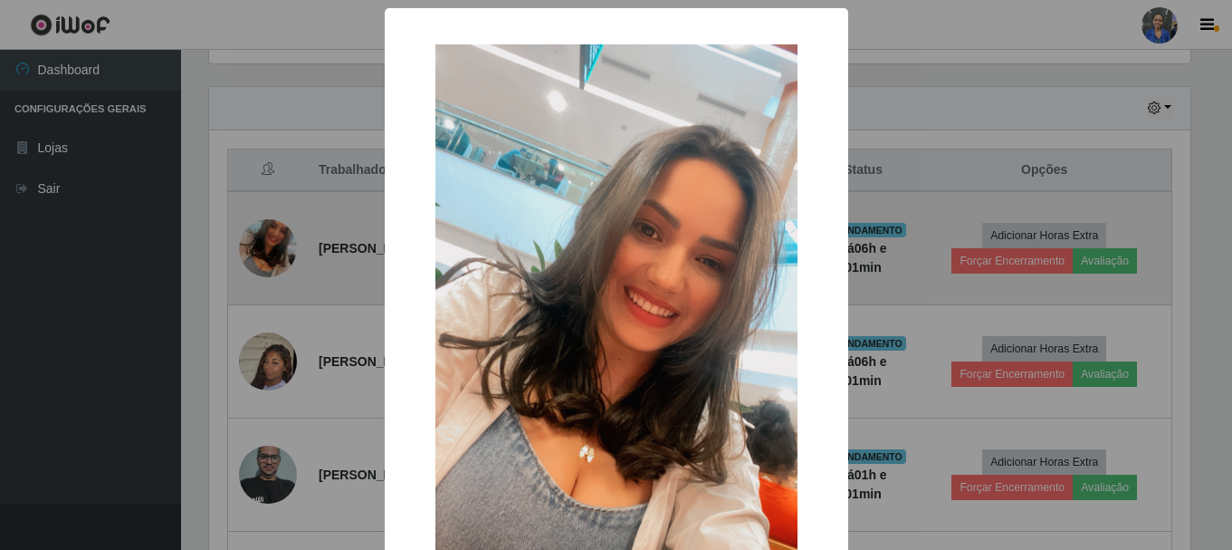
scroll to position [376, 986]
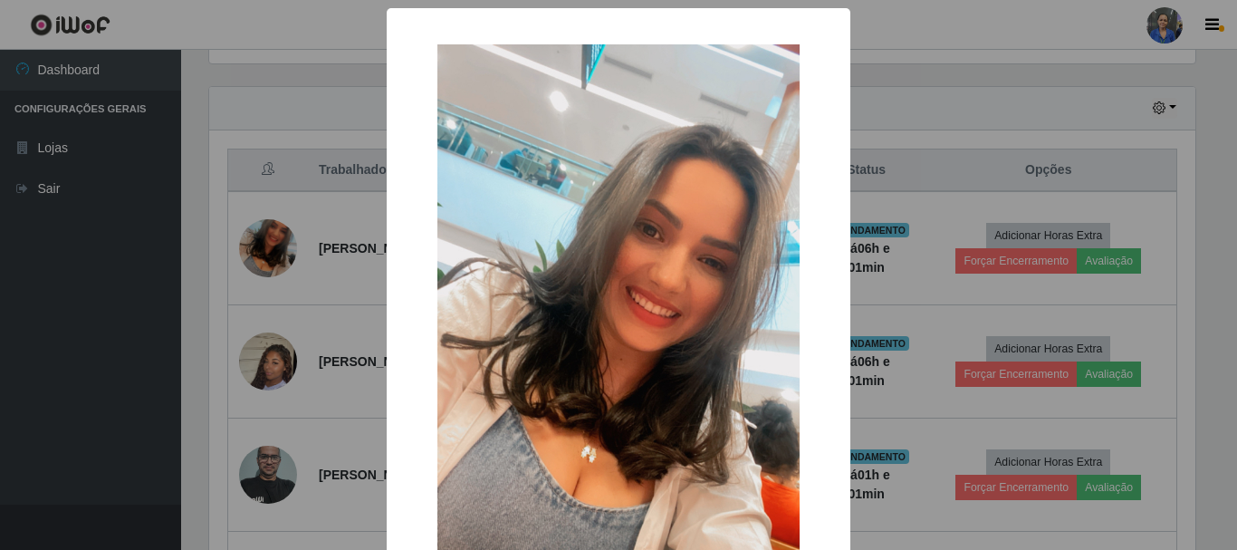
click at [350, 265] on div "× OK Cancel" at bounding box center [618, 275] width 1237 height 550
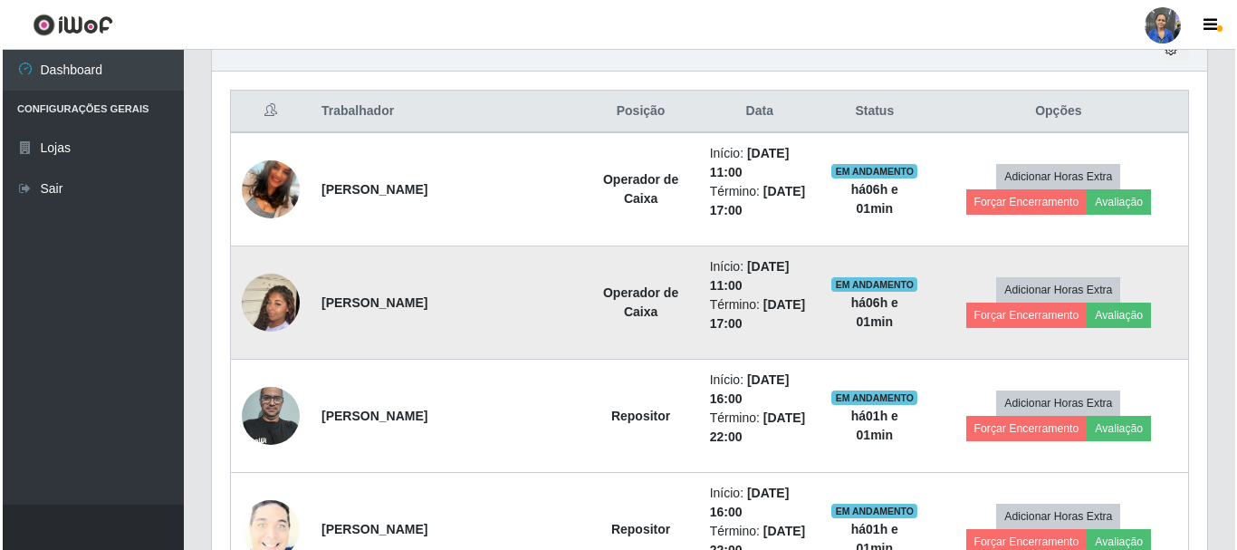
scroll to position [693, 0]
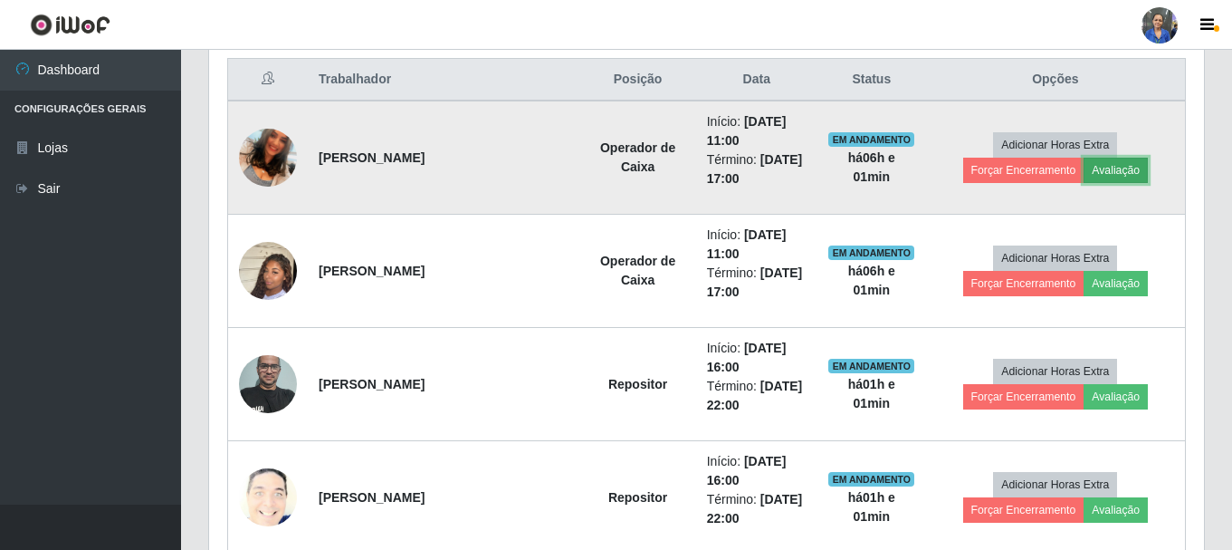
click at [1084, 175] on button "Avaliação" at bounding box center [1116, 170] width 64 height 25
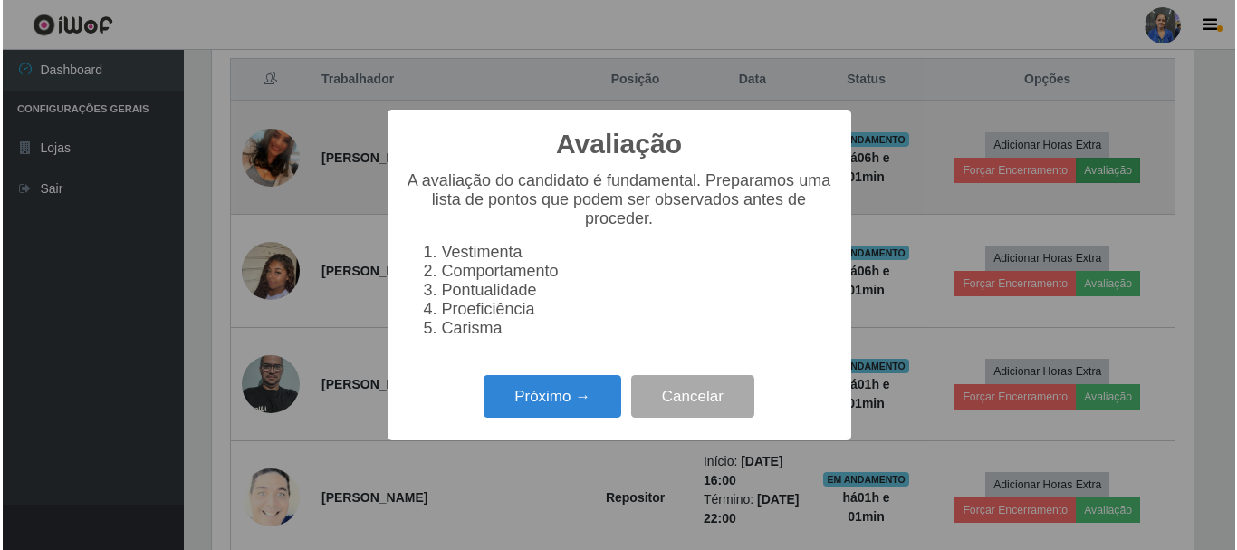
scroll to position [376, 986]
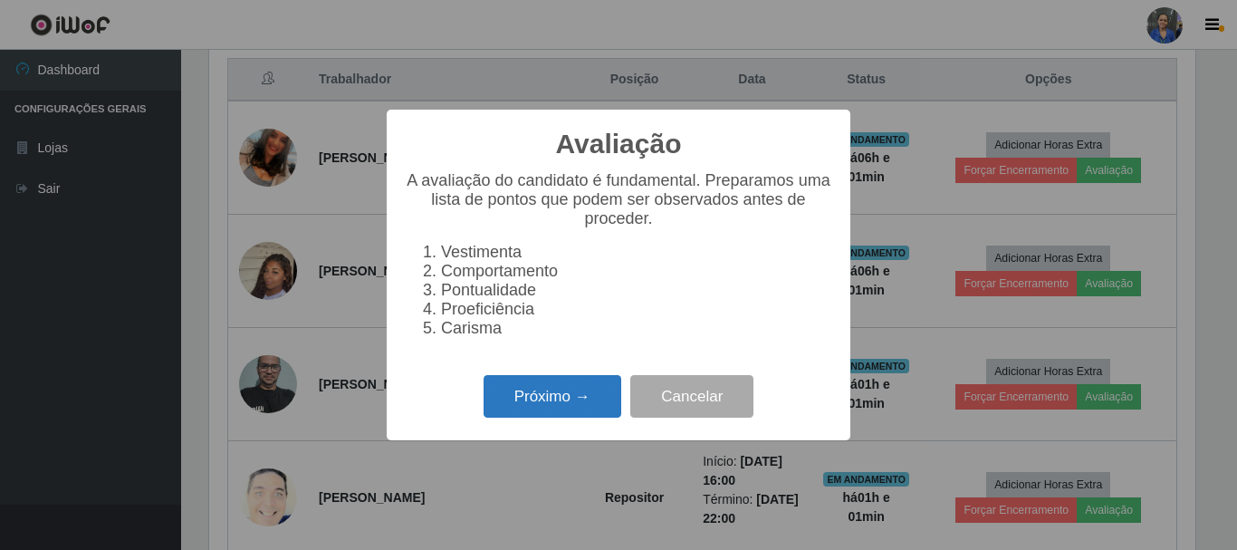
click at [581, 402] on button "Próximo →" at bounding box center [552, 396] width 138 height 43
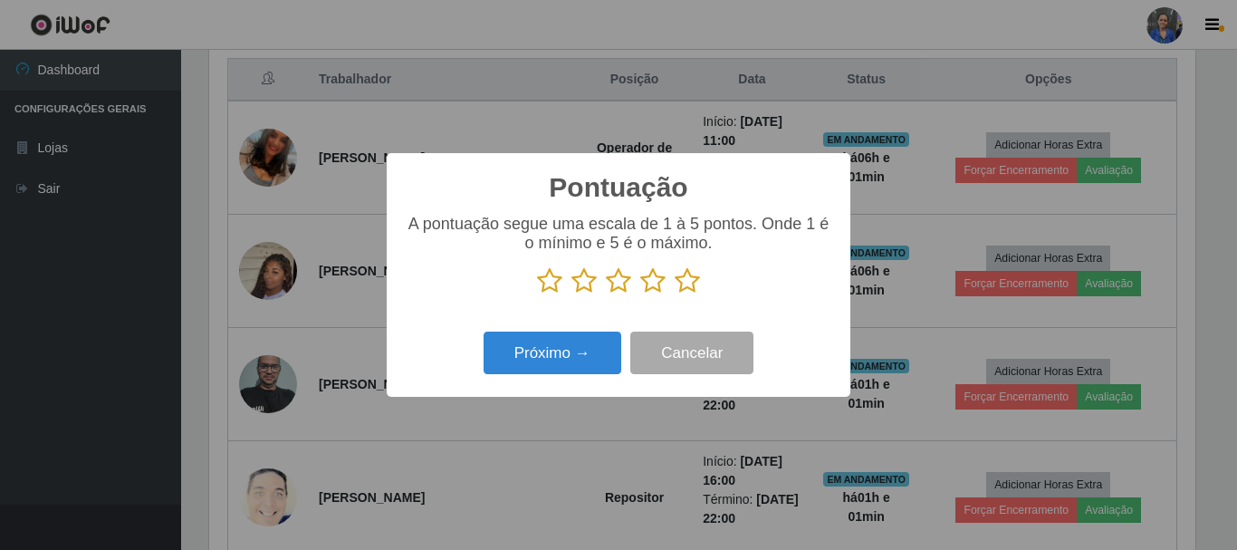
click at [651, 287] on icon at bounding box center [652, 280] width 25 height 27
click at [640, 294] on input "radio" at bounding box center [640, 294] width 0 height 0
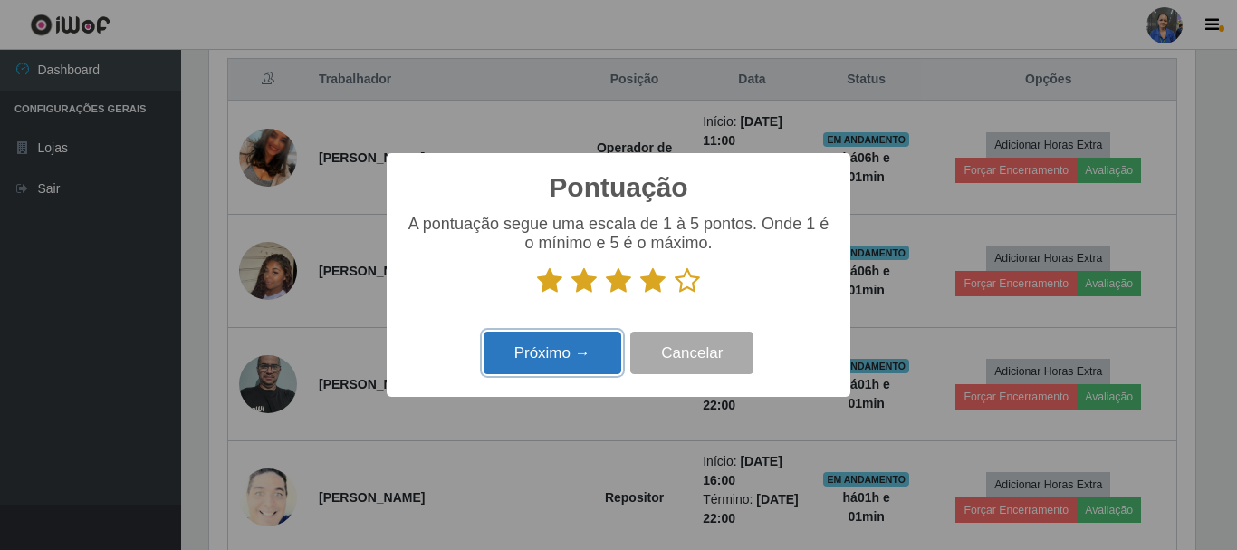
click at [576, 354] on button "Próximo →" at bounding box center [552, 352] width 138 height 43
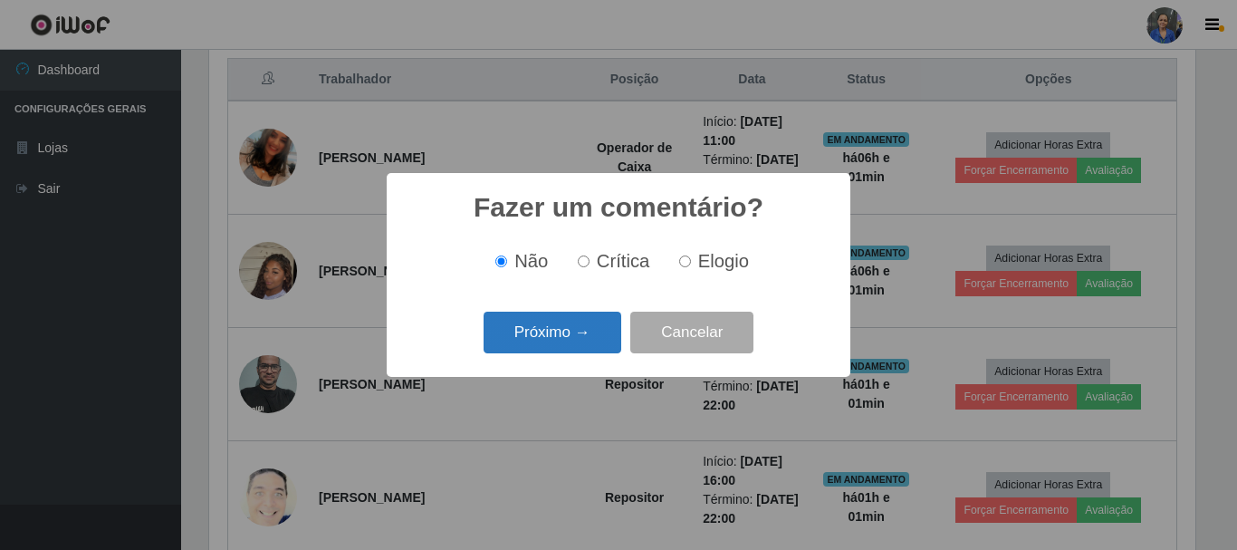
click at [578, 342] on button "Próximo →" at bounding box center [552, 332] width 138 height 43
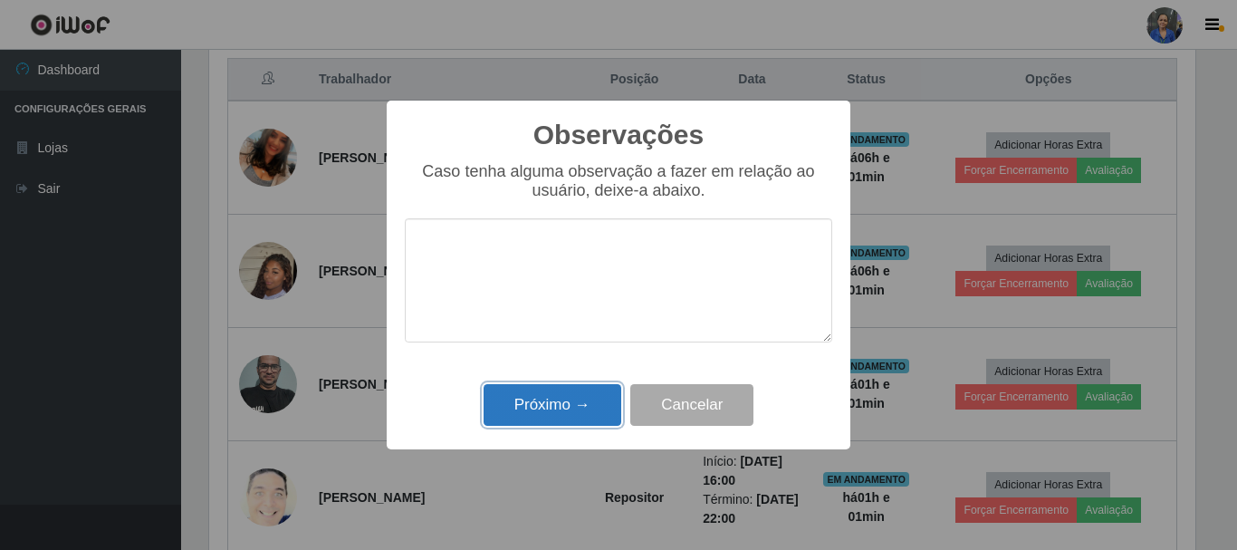
click at [589, 395] on button "Próximo →" at bounding box center [552, 405] width 138 height 43
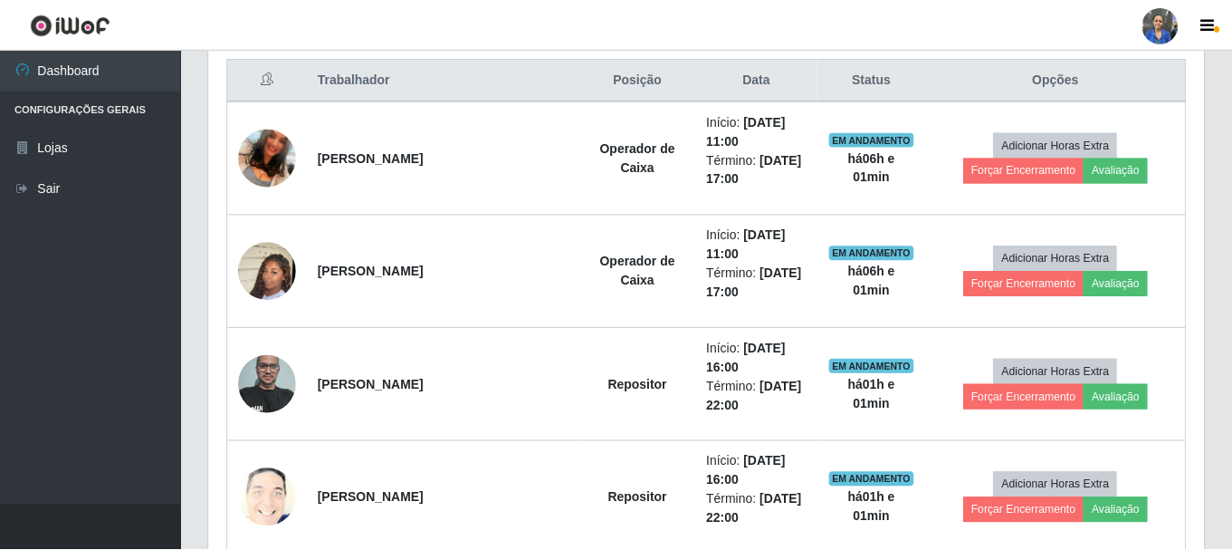
scroll to position [376, 995]
